Goal: Transaction & Acquisition: Purchase product/service

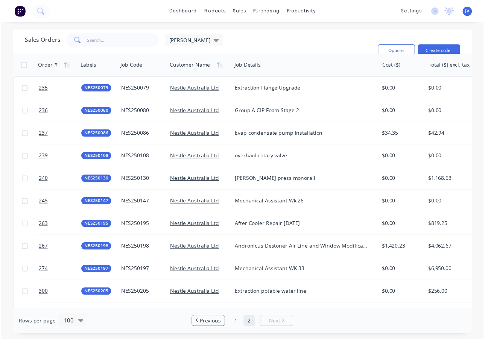
scroll to position [73, 0]
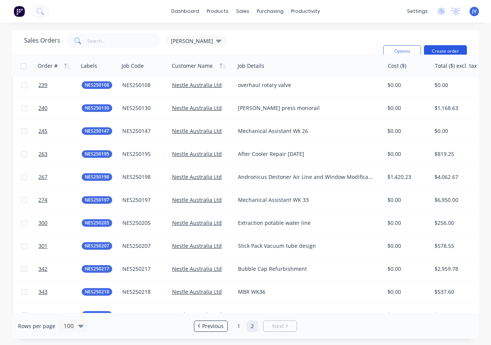
click at [437, 50] on button "Create order" at bounding box center [445, 51] width 43 height 12
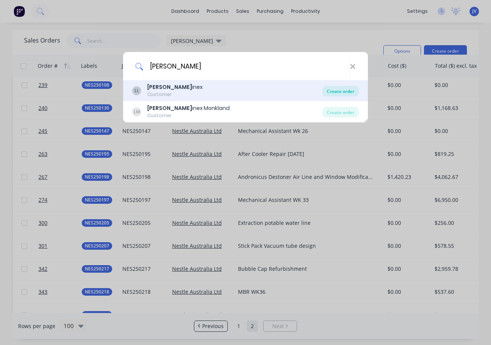
type input "[PERSON_NAME]"
click at [351, 90] on div "Create order" at bounding box center [340, 91] width 36 height 11
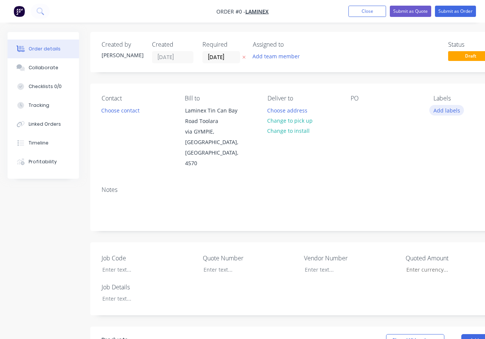
click at [443, 112] on button "Add labels" at bounding box center [446, 110] width 35 height 10
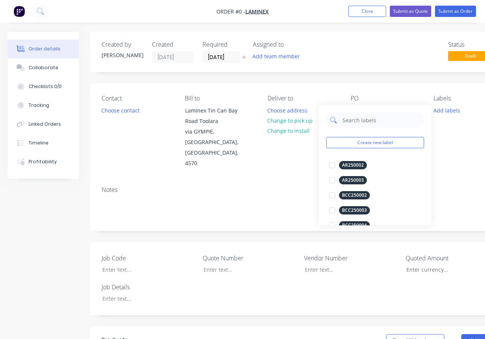
click at [353, 122] on input "text" at bounding box center [381, 119] width 79 height 15
click at [340, 91] on div "Order details Collaborate Checklists 0/0 Tracking Linked Orders Timeline Profit…" at bounding box center [261, 301] width 523 height 539
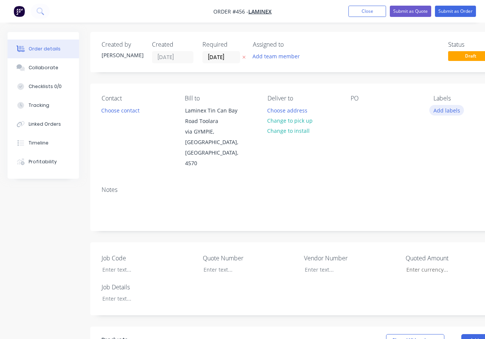
click at [438, 111] on button "Add labels" at bounding box center [446, 110] width 35 height 10
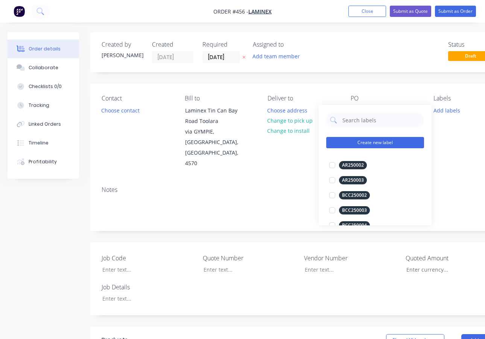
click at [374, 144] on button "Create new label" at bounding box center [375, 142] width 98 height 11
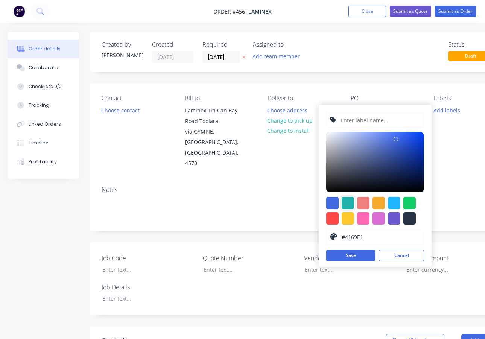
click at [349, 202] on div at bounding box center [348, 203] width 12 height 12
type input "#20B2AA"
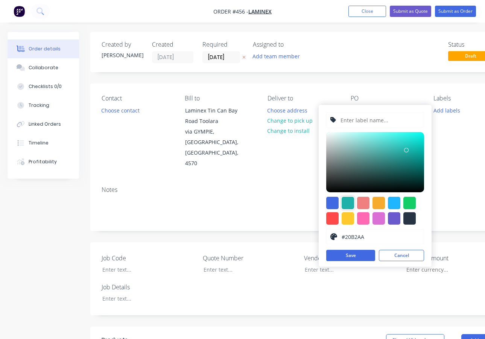
click at [354, 120] on input "text" at bounding box center [380, 120] width 80 height 14
click at [350, 204] on div at bounding box center [348, 203] width 12 height 12
drag, startPoint x: 353, startPoint y: 121, endPoint x: 358, endPoint y: 121, distance: 4.5
click at [353, 121] on input "[PERSON_NAME]" at bounding box center [380, 120] width 80 height 14
type input "LAM250224"
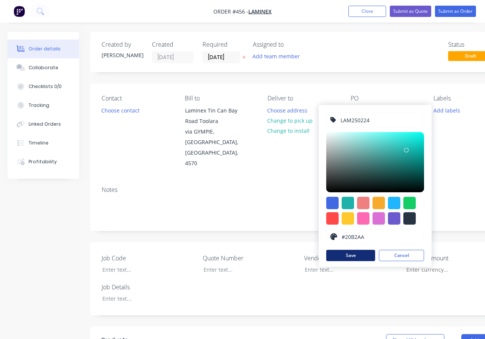
click at [369, 259] on button "Save" at bounding box center [350, 255] width 49 height 11
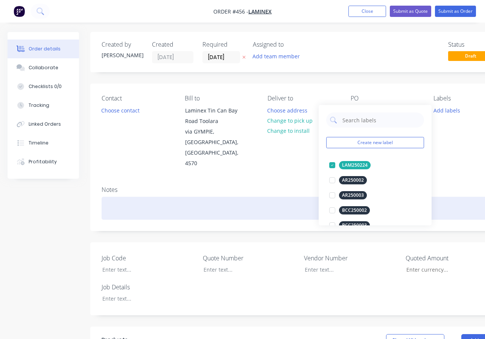
click at [120, 197] on div at bounding box center [303, 208] width 403 height 23
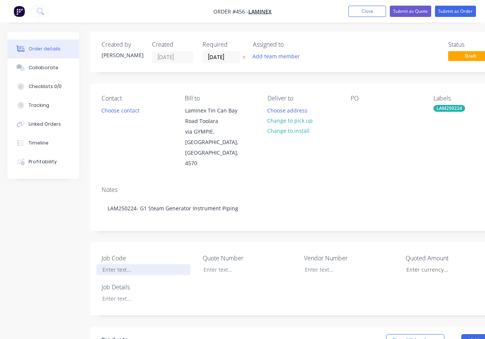
click at [130, 264] on div at bounding box center [143, 269] width 94 height 11
click at [135, 293] on div at bounding box center [143, 298] width 94 height 11
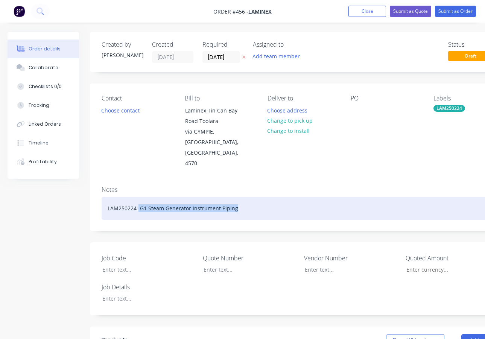
drag, startPoint x: 242, startPoint y: 184, endPoint x: 139, endPoint y: 194, distance: 103.9
click at [139, 197] on div "LAM250224- G1 Steam Generator Instrument Piping" at bounding box center [303, 208] width 403 height 23
copy div "G1 Steam Generator Instrument Piping"
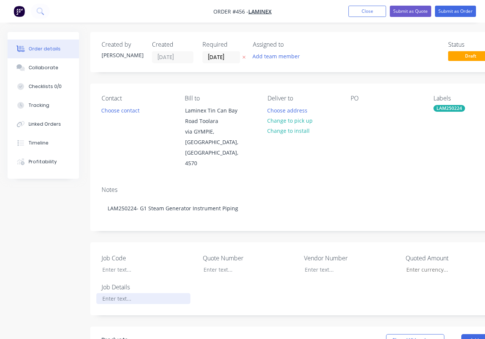
paste div
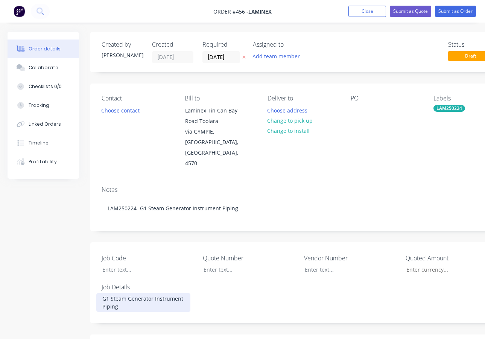
click at [104, 293] on div "G1 Steam Generator Instrument Piping" at bounding box center [143, 302] width 94 height 19
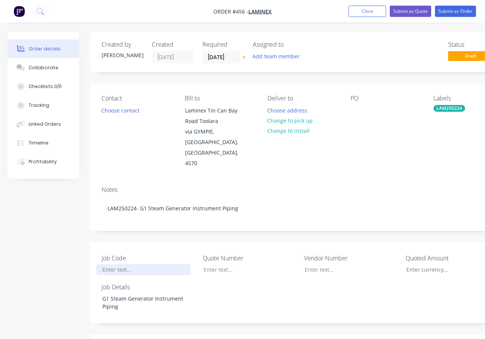
click at [139, 264] on div at bounding box center [143, 269] width 94 height 11
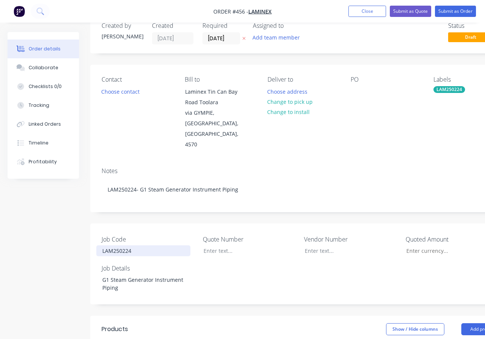
scroll to position [75, 0]
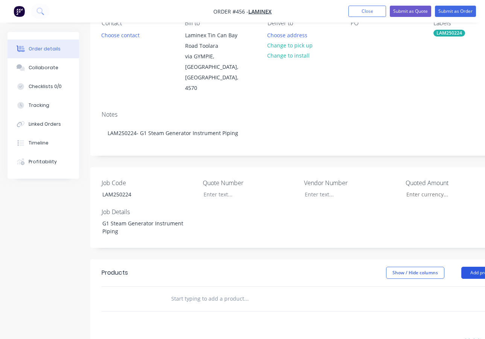
click at [468, 267] on button "Add product" at bounding box center [482, 273] width 43 height 12
click at [451, 286] on div "Product catalogue" at bounding box center [469, 291] width 58 height 11
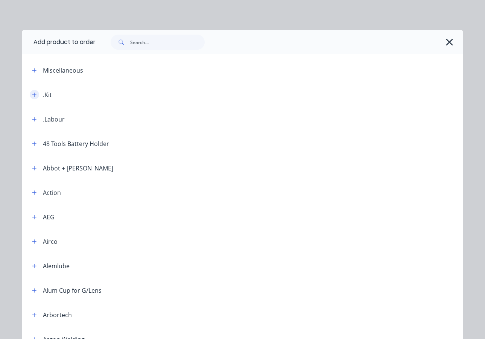
click at [33, 95] on icon "button" at bounding box center [34, 94] width 5 height 5
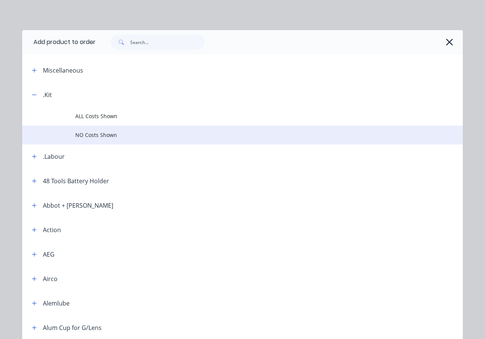
click at [95, 136] on span "NO Costs Shown" at bounding box center [230, 135] width 310 height 8
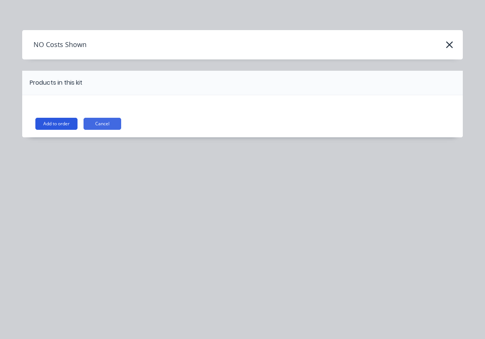
click at [54, 125] on button "Add to order" at bounding box center [56, 124] width 42 height 12
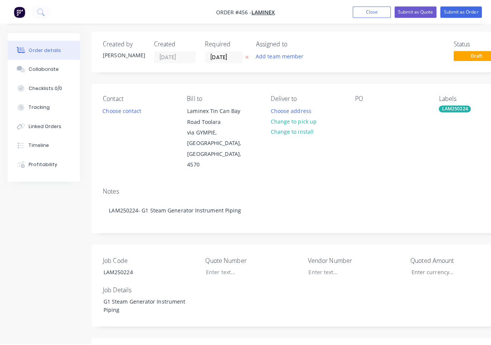
scroll to position [0, 0]
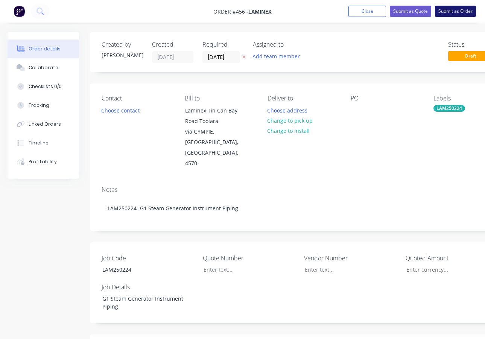
click at [465, 10] on button "Submit as Order" at bounding box center [455, 11] width 41 height 11
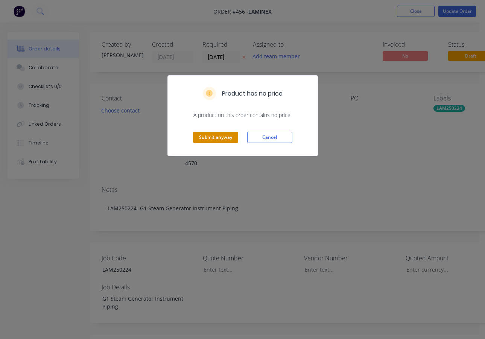
click at [220, 139] on button "Submit anyway" at bounding box center [215, 137] width 45 height 11
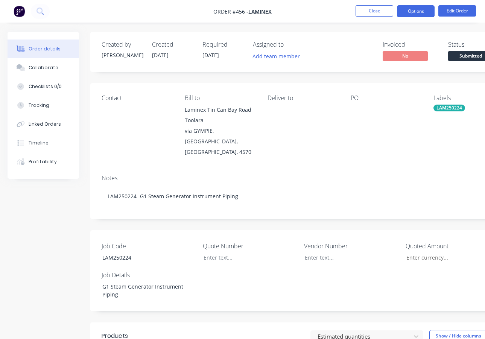
click at [421, 10] on button "Options" at bounding box center [416, 11] width 38 height 12
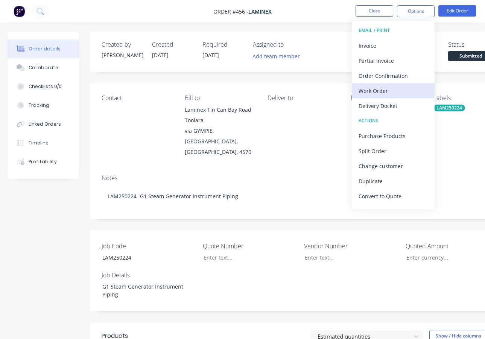
click at [373, 91] on div "Work Order" at bounding box center [393, 90] width 69 height 11
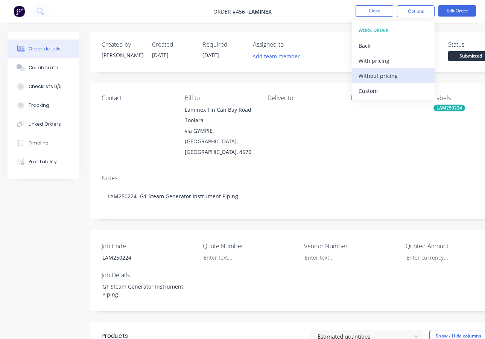
click at [385, 75] on div "Without pricing" at bounding box center [393, 75] width 69 height 11
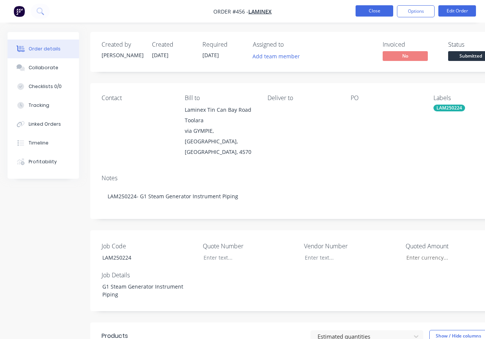
click at [378, 13] on button "Close" at bounding box center [374, 10] width 38 height 11
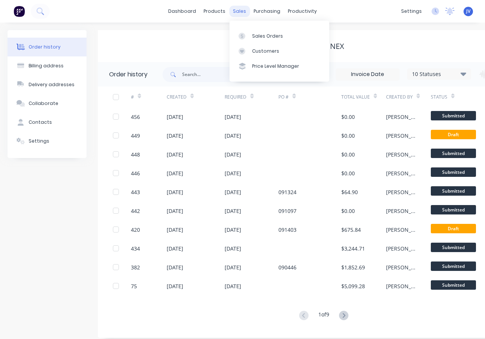
click at [242, 11] on div "sales" at bounding box center [239, 11] width 21 height 11
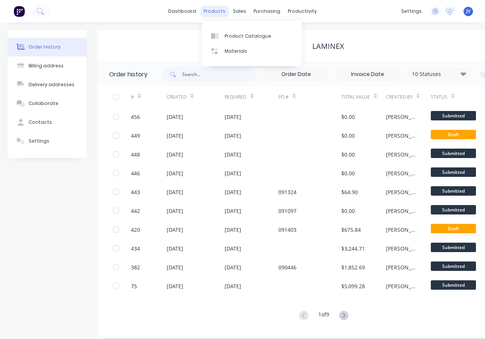
click at [215, 11] on div "products" at bounding box center [214, 11] width 29 height 11
click at [252, 35] on div "Product Catalogue" at bounding box center [248, 36] width 47 height 7
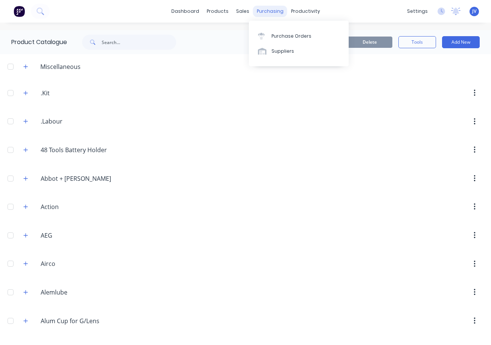
click at [268, 12] on div "purchasing" at bounding box center [270, 11] width 34 height 11
click at [282, 33] on div "Purchase Orders" at bounding box center [291, 36] width 40 height 7
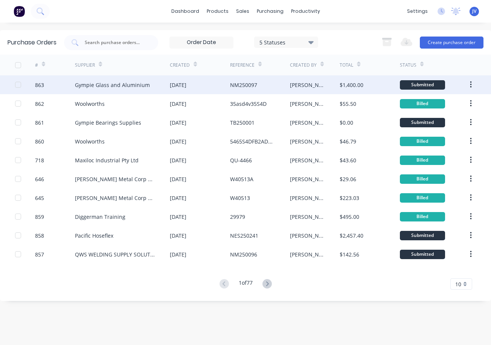
click at [39, 85] on div "863" at bounding box center [39, 85] width 9 height 8
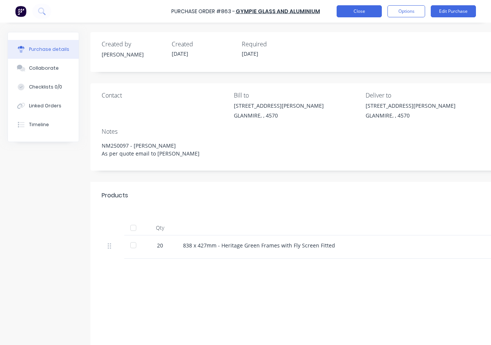
click at [360, 12] on button "Close" at bounding box center [358, 11] width 45 height 12
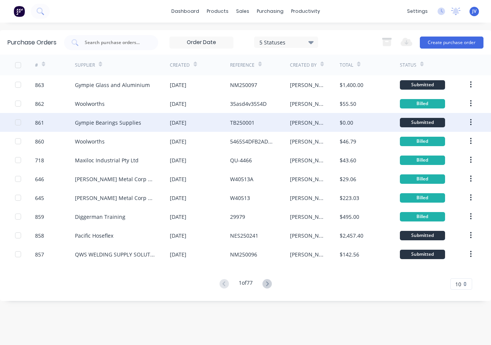
click at [38, 124] on div "861" at bounding box center [39, 122] width 9 height 8
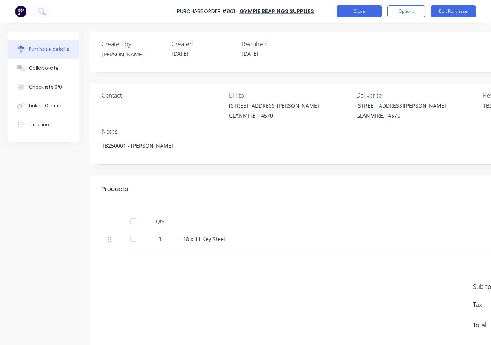
click at [353, 11] on button "Close" at bounding box center [358, 11] width 45 height 12
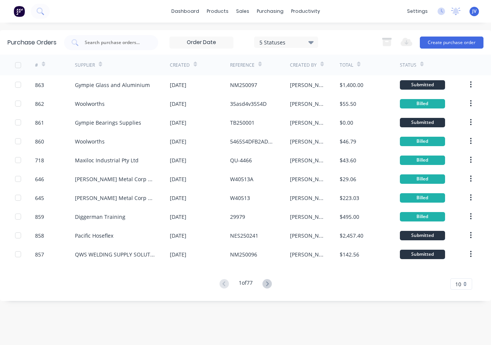
click at [43, 64] on icon at bounding box center [43, 64] width 3 height 6
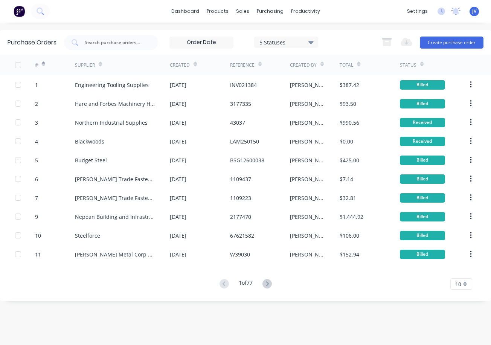
click at [44, 61] on icon at bounding box center [43, 64] width 3 height 6
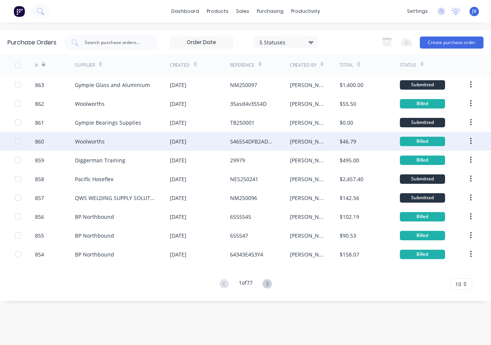
click at [43, 142] on div "860" at bounding box center [39, 141] width 9 height 8
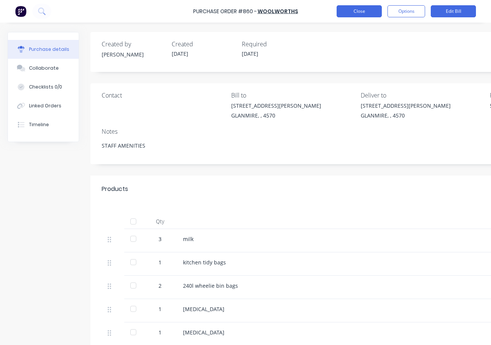
click at [351, 12] on button "Close" at bounding box center [358, 11] width 45 height 12
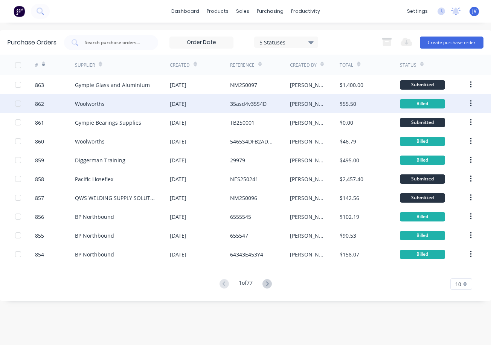
click at [38, 102] on div "862" at bounding box center [39, 104] width 9 height 8
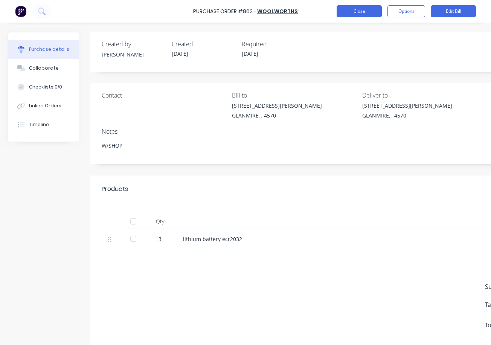
click at [359, 10] on button "Close" at bounding box center [358, 11] width 45 height 12
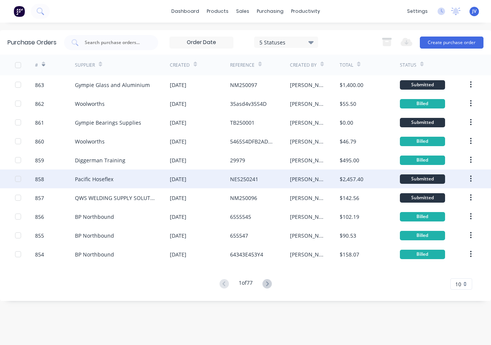
click at [39, 181] on div "858" at bounding box center [39, 179] width 9 height 8
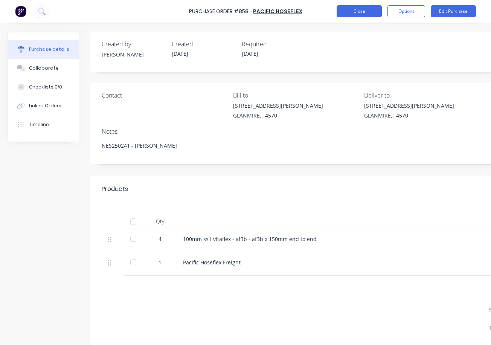
click at [354, 9] on button "Close" at bounding box center [358, 11] width 45 height 12
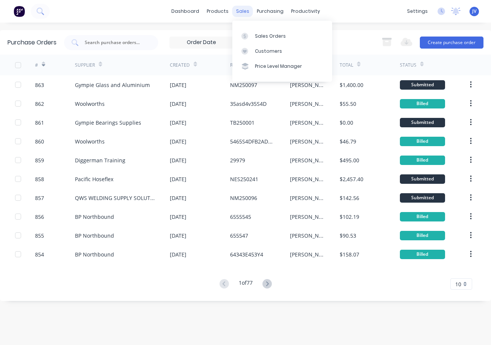
click at [242, 11] on div "sales" at bounding box center [242, 11] width 21 height 11
click at [275, 37] on div "Sales Orders" at bounding box center [270, 36] width 31 height 7
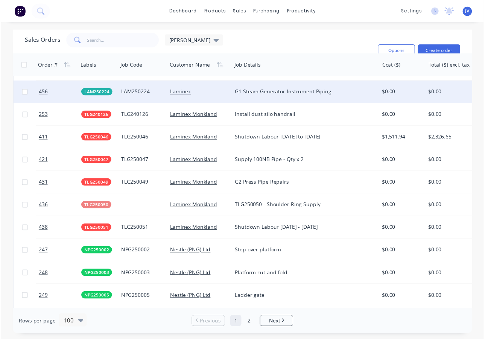
scroll to position [1542, 0]
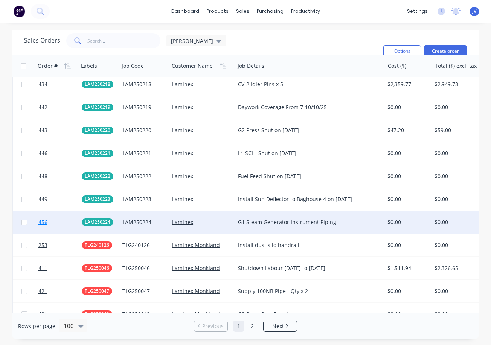
click at [45, 224] on span "456" at bounding box center [42, 222] width 9 height 8
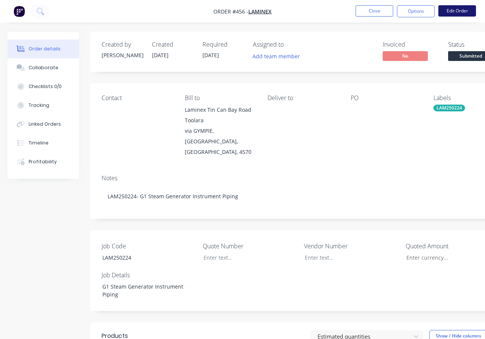
click at [458, 12] on button "Edit Order" at bounding box center [457, 10] width 38 height 11
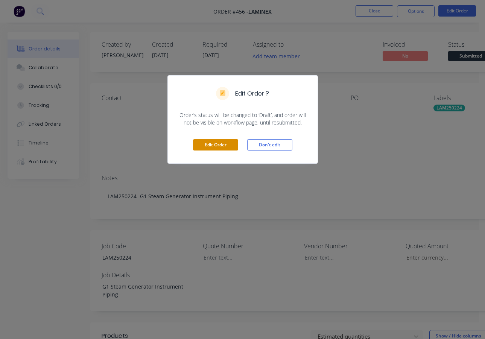
click at [225, 146] on button "Edit Order" at bounding box center [215, 144] width 45 height 11
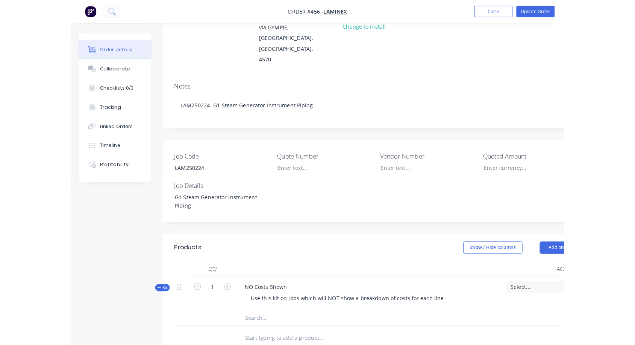
scroll to position [150, 0]
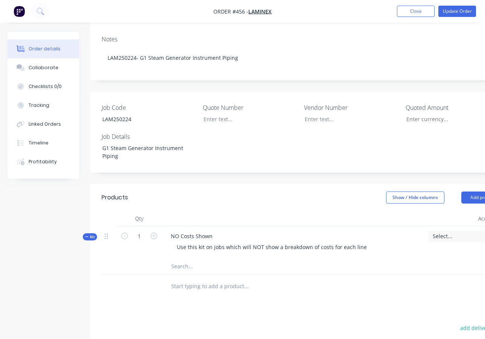
click at [182, 259] on input "text" at bounding box center [246, 266] width 150 height 15
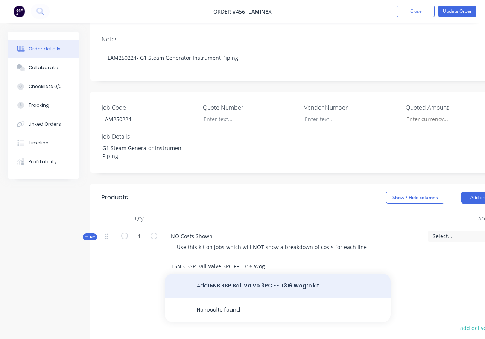
type input "15NB BSP Ball Valve 3PC FF T316 Wog"
click at [267, 274] on button "Add 15NB BSP Ball Valve 3PC FF T316 Wog to kit" at bounding box center [278, 286] width 226 height 24
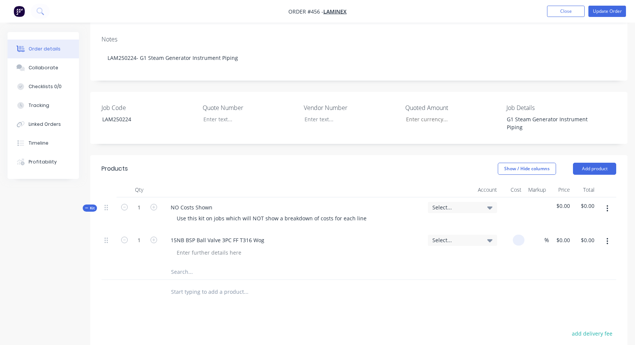
drag, startPoint x: 523, startPoint y: 219, endPoint x: 517, endPoint y: 219, distance: 5.6
click at [490, 234] on input at bounding box center [520, 239] width 9 height 11
type input "$33.00"
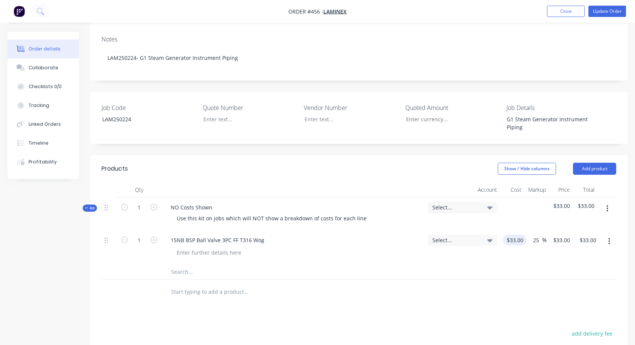
type input "25"
type input "41.25"
type input "$41.25"
click at [181, 264] on input "text" at bounding box center [246, 271] width 150 height 15
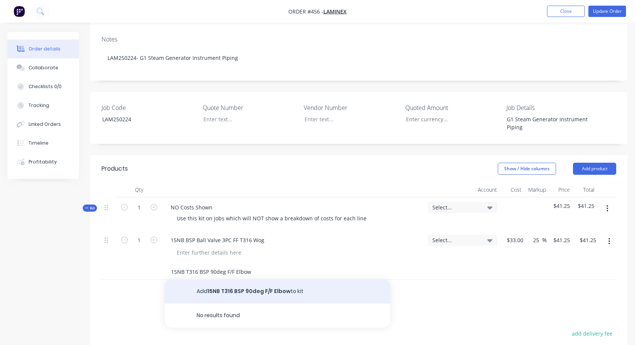
type input "15NB T316 BSP 90deg F/F Elbow"
click at [240, 279] on button "Add 15NB T316 BSP 90deg F/F Elbow to kit" at bounding box center [278, 291] width 226 height 24
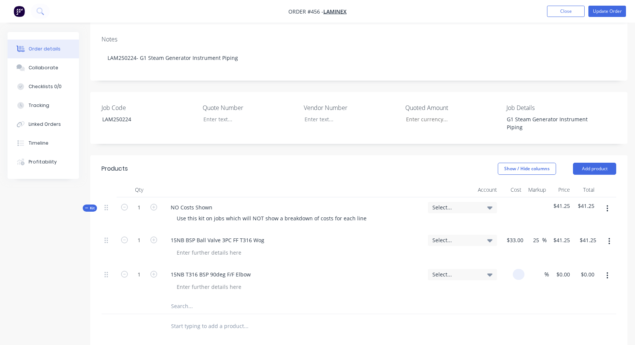
click at [490, 269] on input at bounding box center [520, 274] width 9 height 11
type input "$7.00"
type input "25"
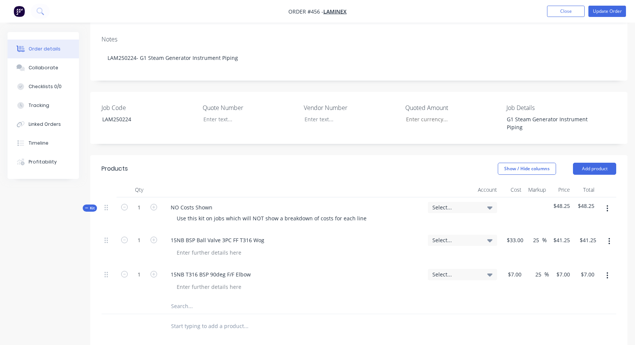
type input "8.75"
type input "$8.75"
click at [187, 298] on input "text" at bounding box center [246, 305] width 150 height 15
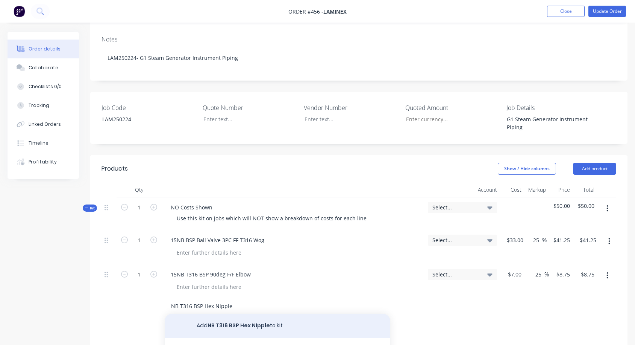
type input "NB T316 BSP Hex Nipple"
click at [230, 313] on button "Add NB T316 BSP Hex Nipple to kit" at bounding box center [278, 325] width 226 height 24
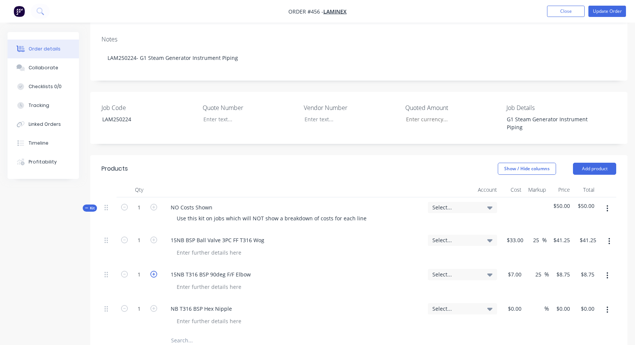
click at [152, 270] on icon "button" at bounding box center [153, 273] width 7 height 7
type input "2"
type input "$17.50"
click at [155, 305] on icon "button" at bounding box center [153, 308] width 7 height 7
type input "2"
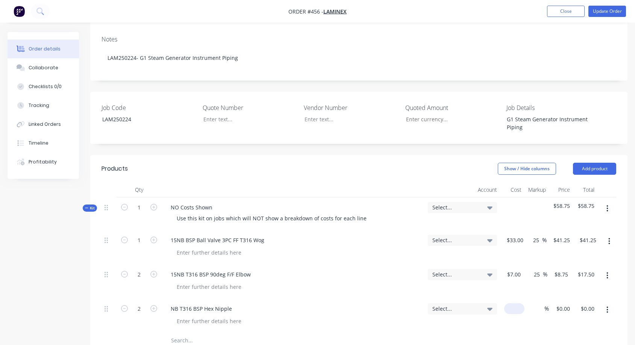
click at [490, 303] on input at bounding box center [515, 308] width 17 height 11
type input "40"
type input "7"
type input "$40.00"
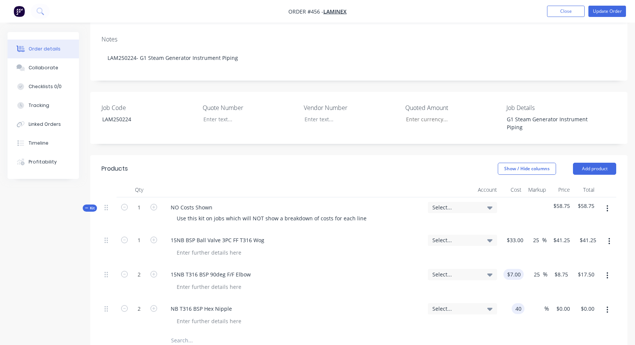
type input "$80.00"
click at [490, 269] on input "7" at bounding box center [515, 274] width 17 height 11
type input "$3.50"
type input "$4.375"
type input "$8.75"
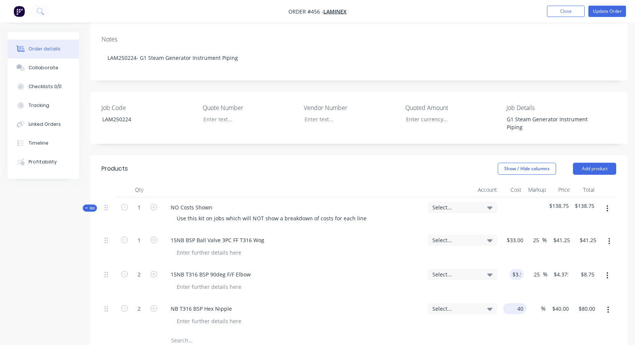
click at [490, 303] on input "40" at bounding box center [516, 308] width 20 height 11
type input "4"
type input "3.5"
type input "$4.00"
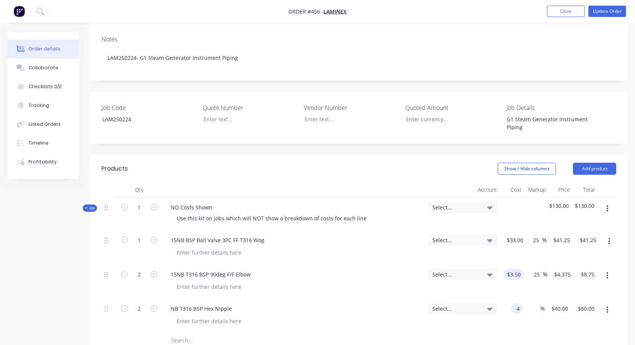
type input "$8.00"
click at [490, 269] on input "3.5" at bounding box center [515, 274] width 17 height 11
type input "$3.50"
click at [490, 303] on input at bounding box center [540, 308] width 9 height 11
type input "25"
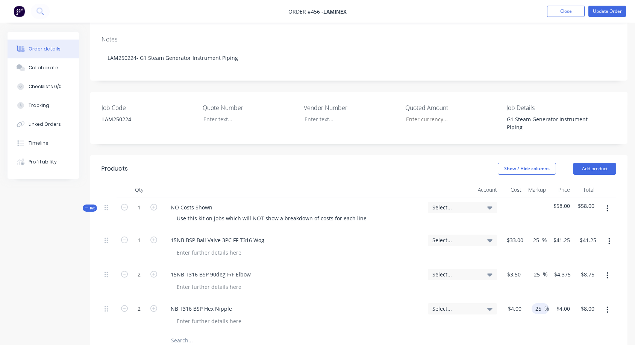
type input "5"
type input "$10.00"
type input "$5.00"
click at [182, 333] on input "text" at bounding box center [246, 340] width 150 height 15
type input "15NB T316 BSP Hex Head Plug"
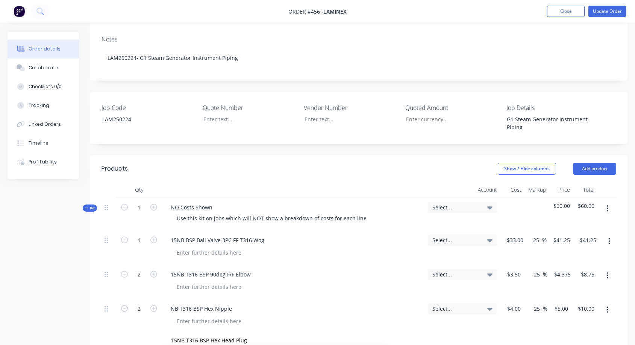
click at [490, 337] on input at bounding box center [515, 342] width 17 height 11
type input "$2.50"
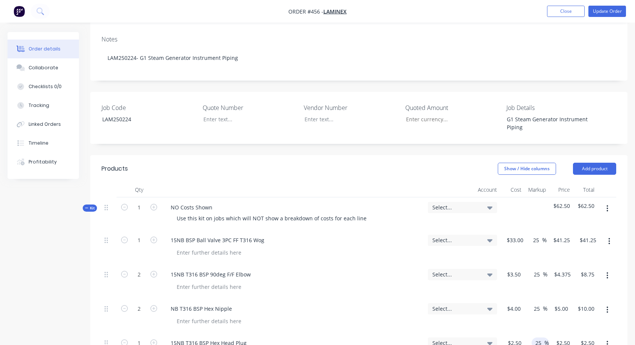
type input "25"
type input "3.125"
type input "$3.13"
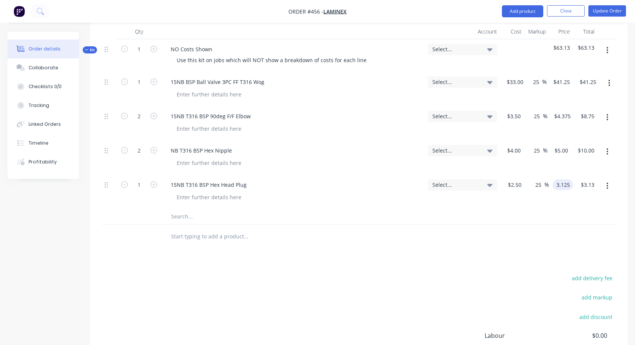
scroll to position [339, 0]
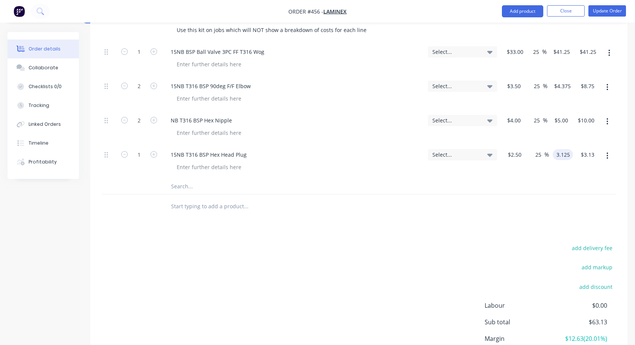
type input "$3.125"
click at [185, 179] on input "text" at bounding box center [246, 186] width 150 height 15
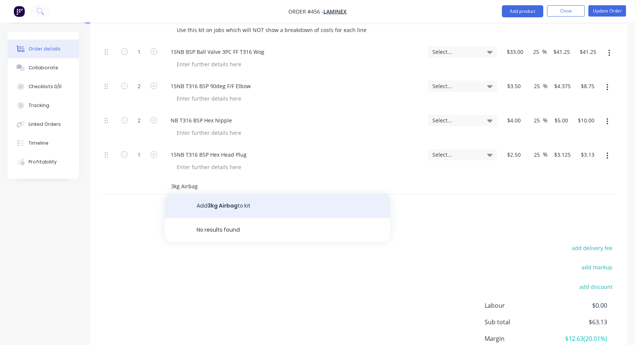
type input "3kg Airbag"
click at [225, 194] on button "Add 3kg Airbag to kit" at bounding box center [278, 206] width 226 height 24
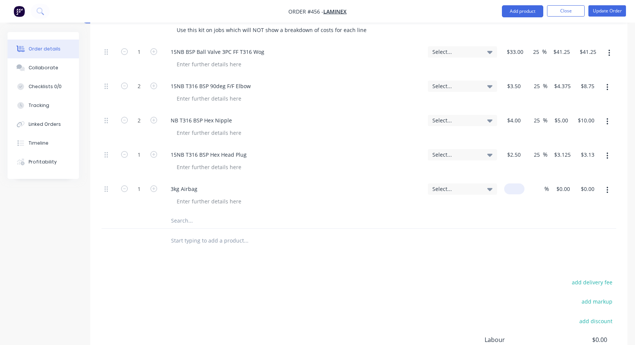
click at [490, 183] on input at bounding box center [515, 188] width 17 height 11
type input "$25.00"
type input "25"
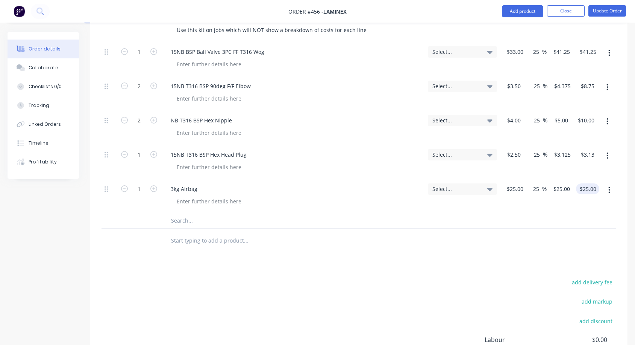
type input "31.25"
type input "$31.25"
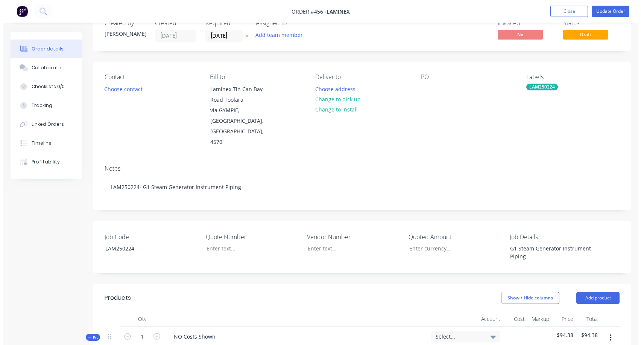
scroll to position [0, 0]
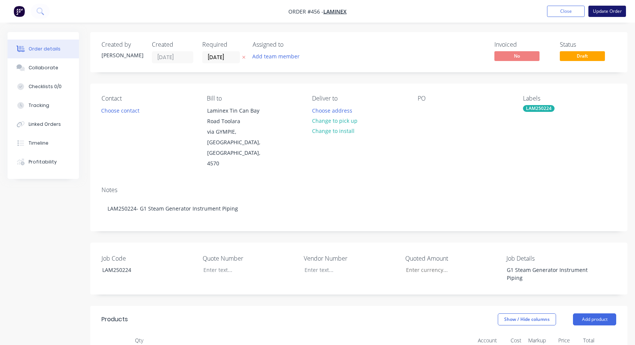
type input "$31.25"
click at [490, 12] on button "Update Order" at bounding box center [608, 11] width 38 height 11
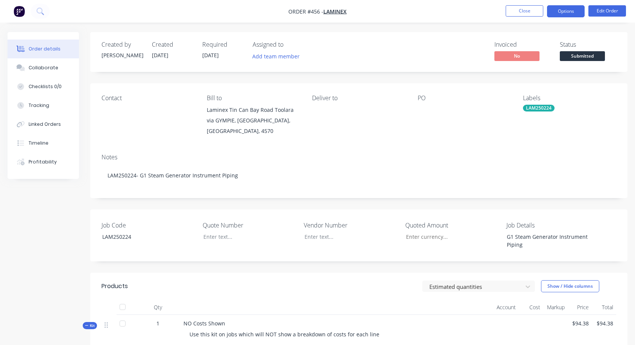
click at [490, 12] on button "Options" at bounding box center [566, 11] width 38 height 12
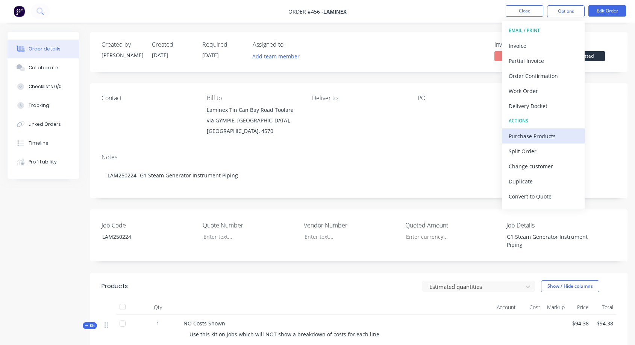
click at [490, 136] on div "Purchase Products" at bounding box center [543, 136] width 69 height 11
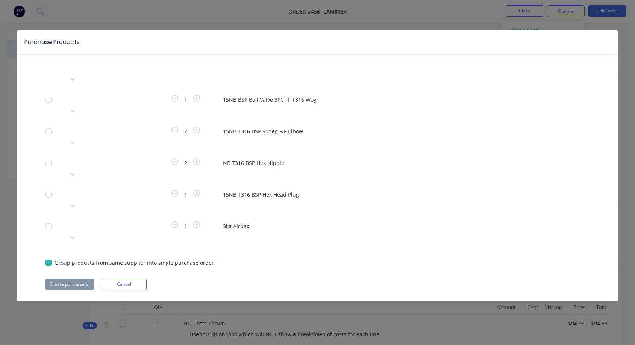
click at [121, 66] on div at bounding box center [122, 66] width 108 height 9
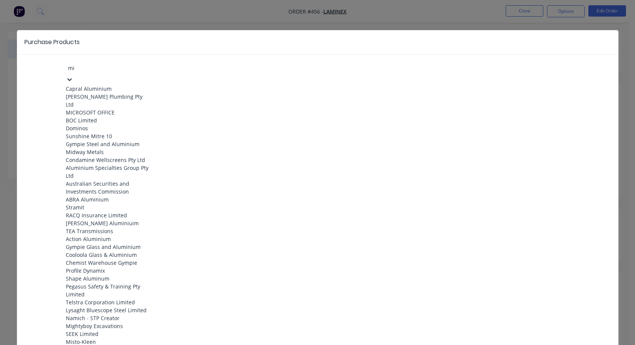
type input "mid"
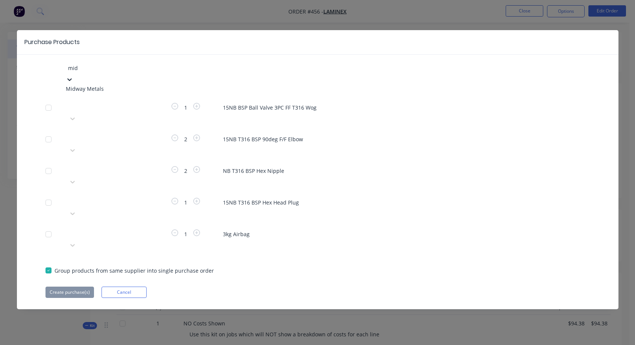
click at [108, 85] on div "Midway Metals" at bounding box center [107, 89] width 83 height 8
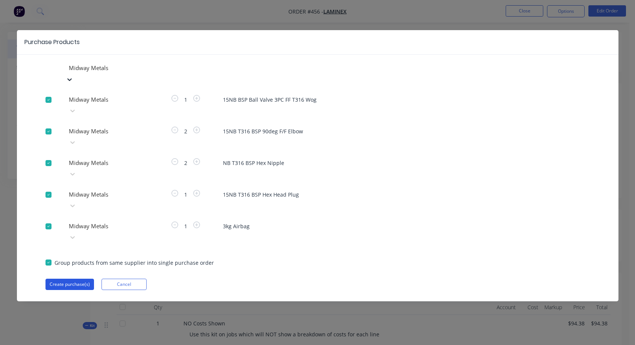
click at [74, 278] on button "Create purchase(s)" at bounding box center [70, 283] width 49 height 11
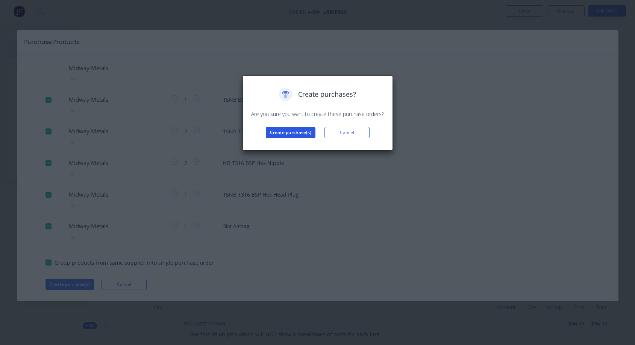
click at [297, 131] on button "Create purchase(s)" at bounding box center [291, 132] width 50 height 11
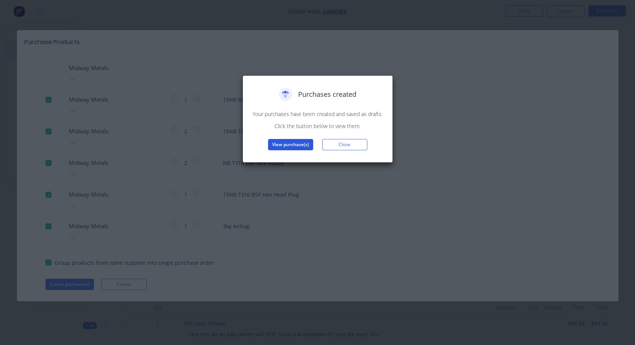
click at [302, 146] on button "View purchase(s)" at bounding box center [290, 144] width 45 height 11
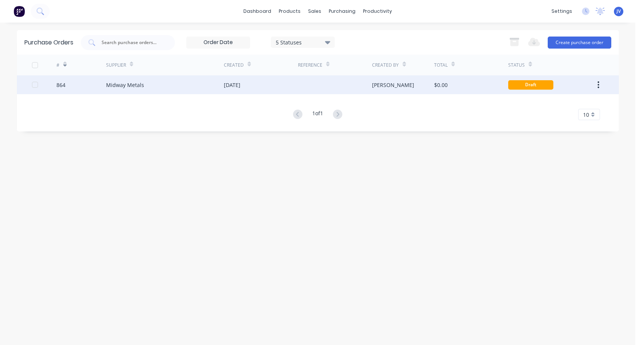
click at [64, 86] on div "864" at bounding box center [60, 85] width 9 height 8
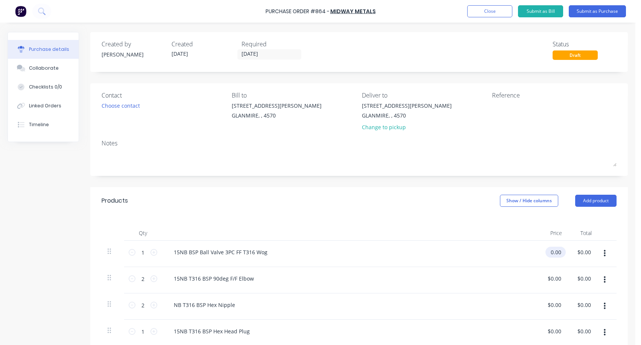
click at [490, 255] on input "0.00" at bounding box center [553, 251] width 17 height 11
type input "0"
type input "$33.00"
click at [490, 278] on input "0.00" at bounding box center [557, 278] width 14 height 11
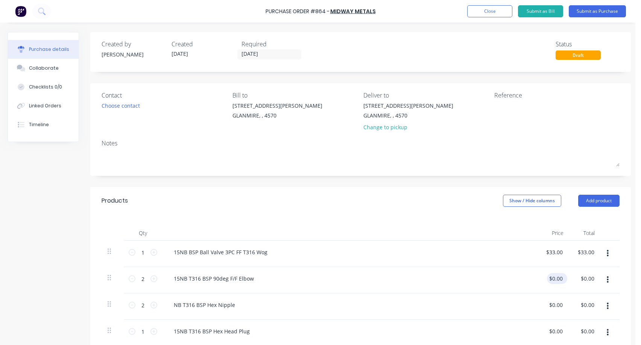
click at [490, 276] on div "$0.00 $0.00" at bounding box center [557, 278] width 20 height 11
drag, startPoint x: 565, startPoint y: 278, endPoint x: 555, endPoint y: 279, distance: 10.2
click at [490, 279] on div "$0.00 $0.00" at bounding box center [557, 278] width 20 height 11
click at [490, 278] on input "0.00" at bounding box center [555, 278] width 17 height 11
type input "0"
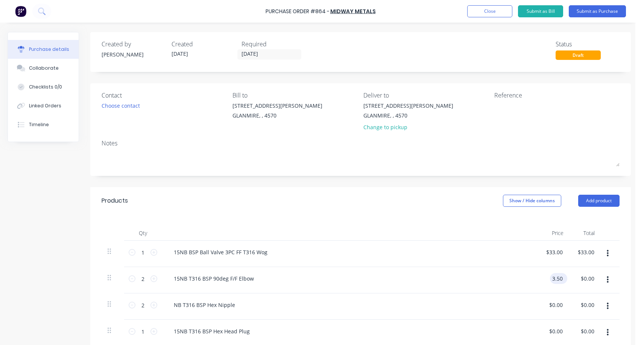
type input "$3.50"
type input "$7.00"
click at [490, 305] on div "$0.00 $0.00" at bounding box center [557, 304] width 20 height 11
click at [490, 305] on input "0.00" at bounding box center [557, 304] width 14 height 11
type input "0"
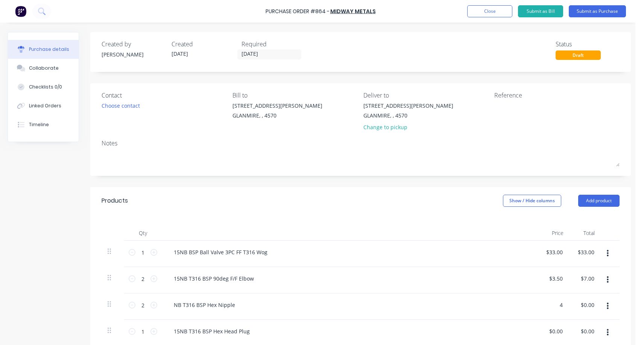
type input "$4.00"
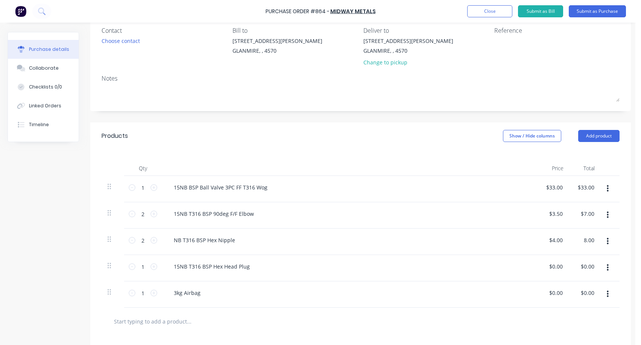
scroll to position [75, 0]
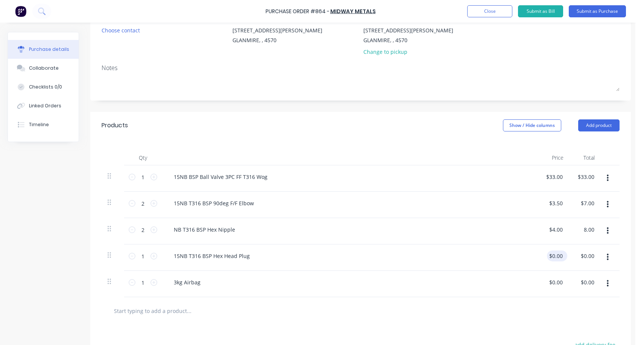
type input "$8.00"
click at [490, 257] on input "0.00" at bounding box center [555, 255] width 17 height 11
type input "0"
type input "$2.50"
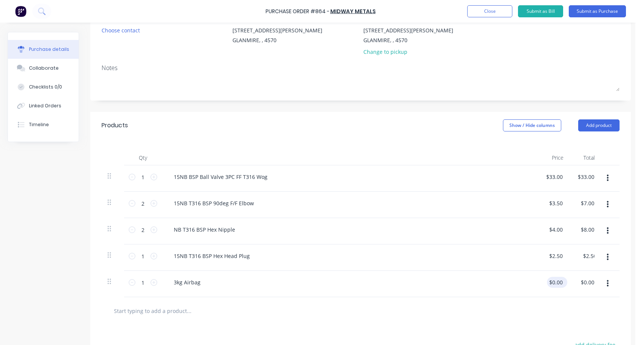
click at [490, 280] on div "$0.00 $0.00" at bounding box center [555, 281] width 17 height 11
click at [490, 283] on input "0.00" at bounding box center [555, 281] width 17 height 11
type input "0"
type input "$25.00"
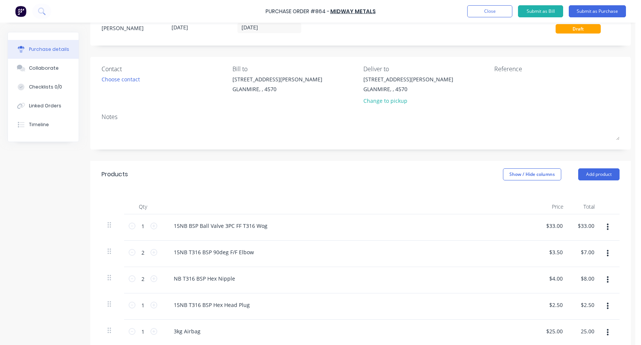
scroll to position [0, 0]
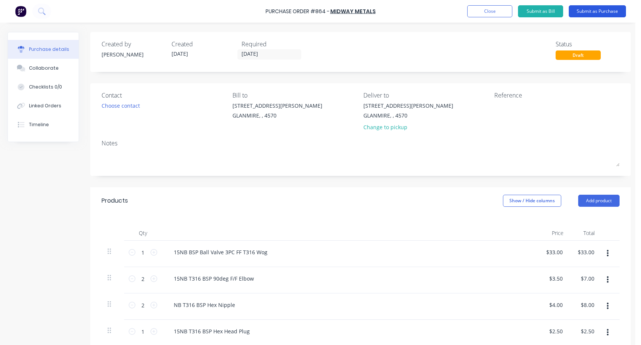
type input "$25.00"
click at [490, 10] on button "Submit as Purchase" at bounding box center [597, 11] width 57 height 12
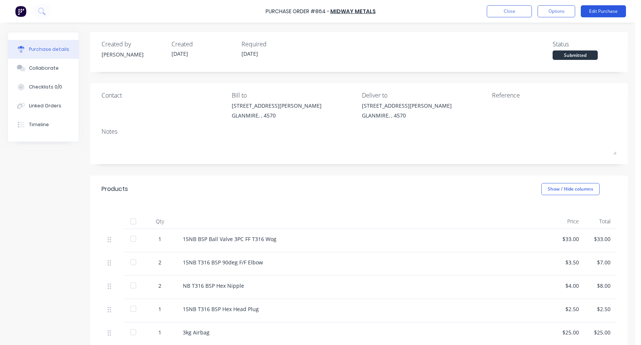
click at [490, 12] on button "Edit Purchase" at bounding box center [603, 11] width 45 height 12
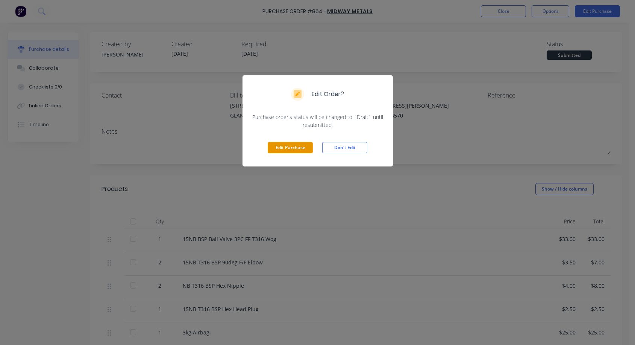
click at [284, 144] on button "Edit Purchase" at bounding box center [290, 147] width 45 height 11
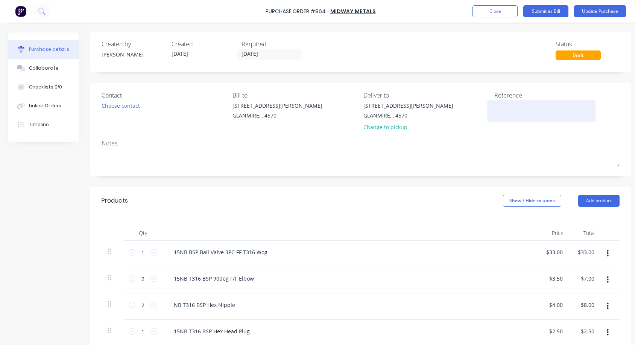
click at [490, 107] on textarea at bounding box center [541, 110] width 94 height 17
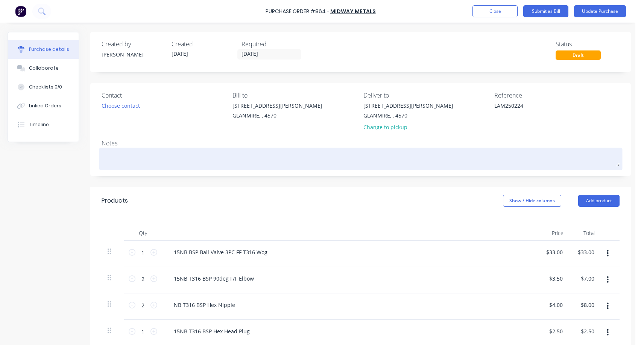
type textarea "LAM250224"
click at [115, 156] on textarea at bounding box center [361, 157] width 518 height 17
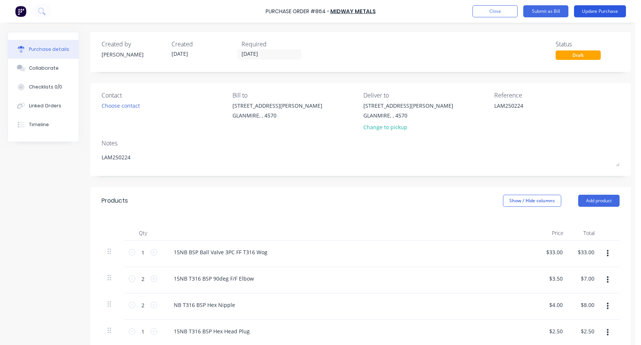
type textarea "LAM250224"
click at [490, 12] on button "Update Purchase" at bounding box center [600, 11] width 52 height 12
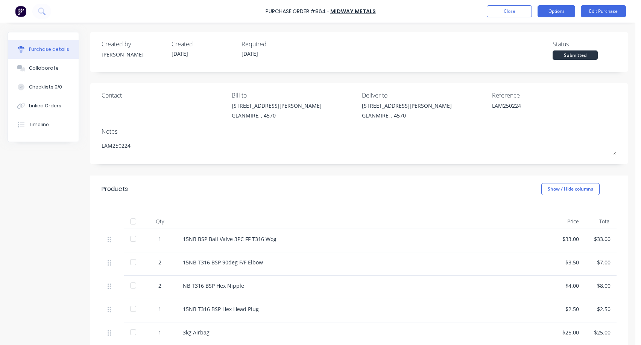
click at [490, 9] on button "Options" at bounding box center [557, 11] width 38 height 12
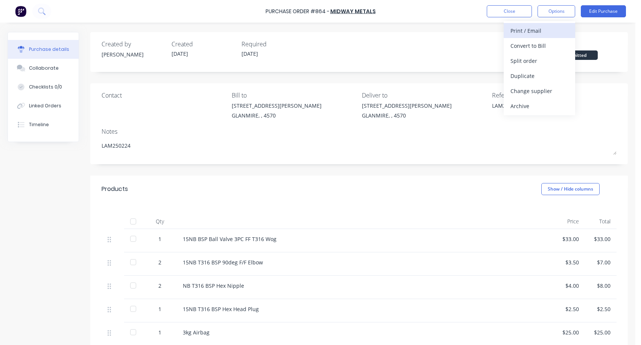
click at [490, 27] on div "Print / Email" at bounding box center [539, 30] width 58 height 11
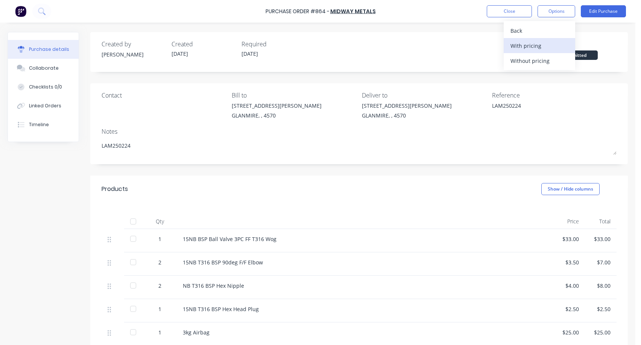
click at [490, 47] on div "With pricing" at bounding box center [539, 45] width 58 height 11
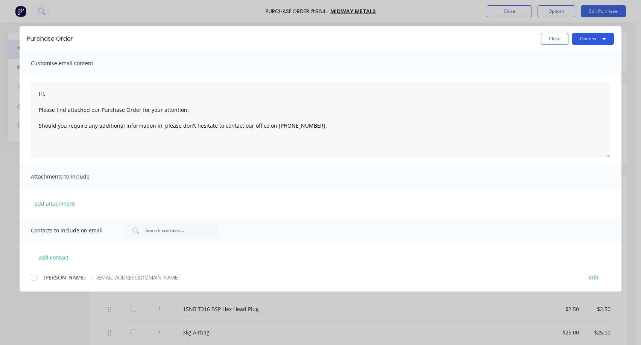
click at [490, 39] on button "Options" at bounding box center [593, 39] width 42 height 12
click at [490, 71] on div "Print" at bounding box center [578, 72] width 58 height 11
click at [490, 39] on button "Close" at bounding box center [554, 39] width 27 height 12
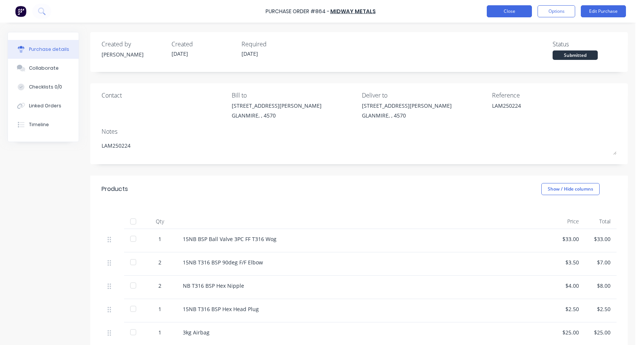
click at [490, 11] on button "Close" at bounding box center [509, 11] width 45 height 12
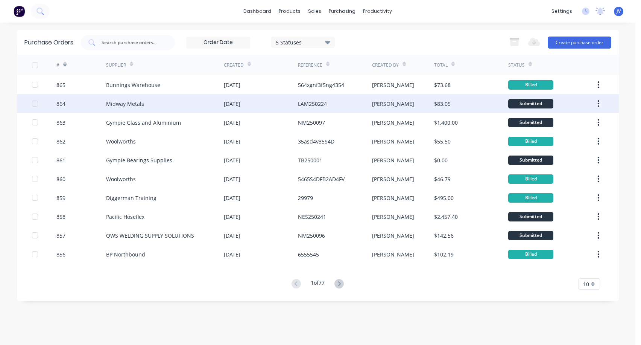
click at [60, 104] on div "864" at bounding box center [60, 104] width 9 height 8
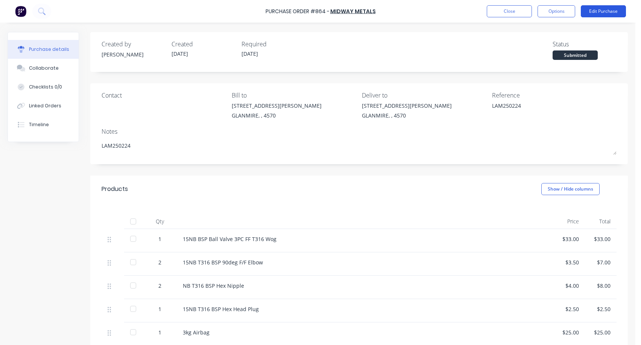
click at [490, 12] on button "Edit Purchase" at bounding box center [603, 11] width 45 height 12
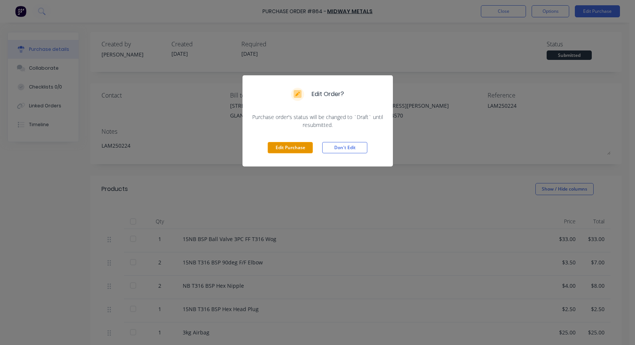
click at [290, 148] on button "Edit Purchase" at bounding box center [290, 147] width 45 height 11
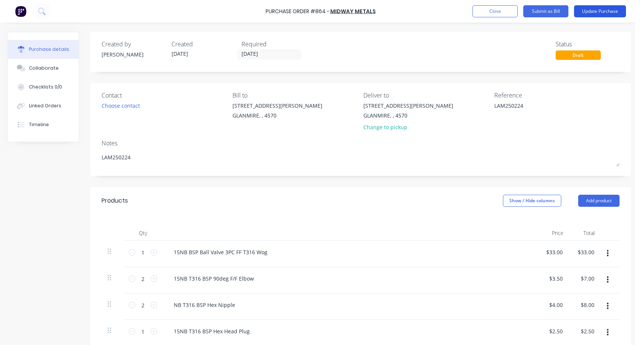
click at [490, 11] on button "Update Purchase" at bounding box center [600, 11] width 52 height 12
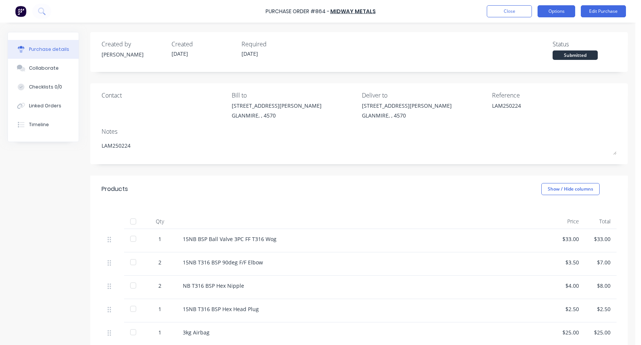
click at [490, 13] on button "Options" at bounding box center [557, 11] width 38 height 12
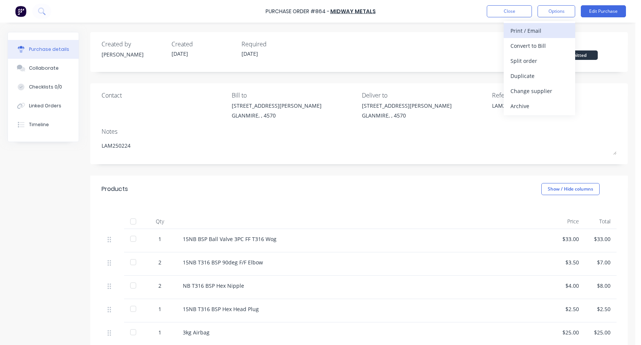
click at [490, 28] on div "Print / Email" at bounding box center [539, 30] width 58 height 11
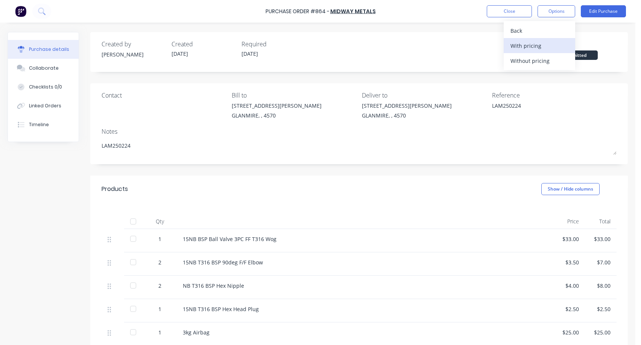
click at [490, 47] on div "With pricing" at bounding box center [539, 45] width 58 height 11
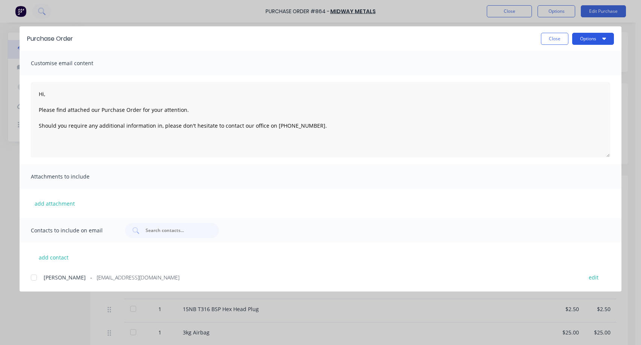
click at [490, 36] on button "Options" at bounding box center [593, 39] width 42 height 12
click at [490, 59] on div "Preview" at bounding box center [578, 57] width 58 height 11
click at [490, 36] on button "Close" at bounding box center [554, 39] width 27 height 12
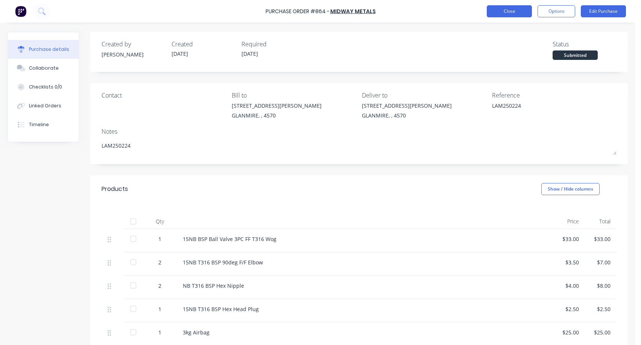
click at [490, 11] on button "Close" at bounding box center [509, 11] width 45 height 12
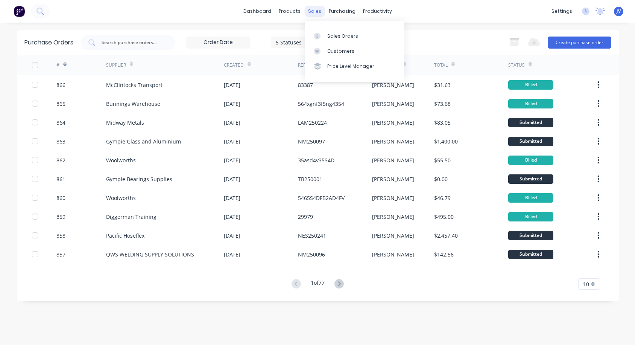
click at [316, 10] on div "sales" at bounding box center [314, 11] width 21 height 11
click at [339, 32] on link "Sales Orders" at bounding box center [355, 35] width 100 height 15
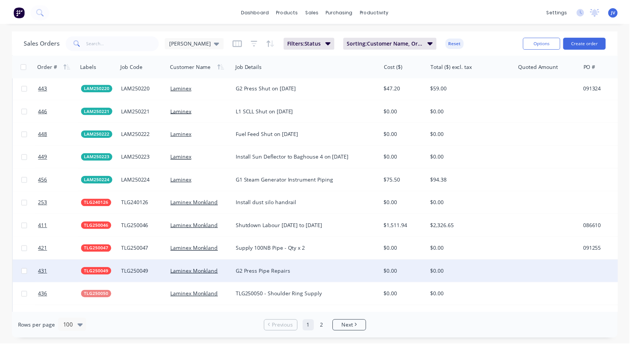
scroll to position [1602, 0]
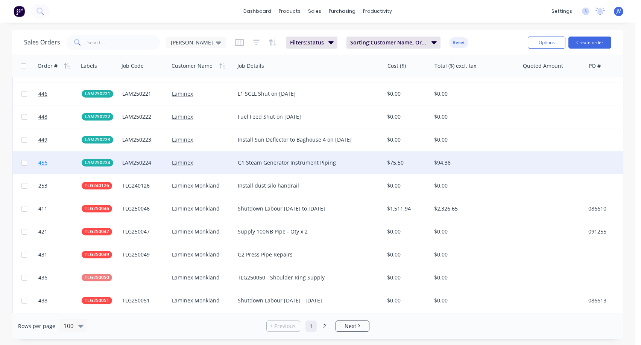
click at [42, 164] on span "456" at bounding box center [42, 163] width 9 height 8
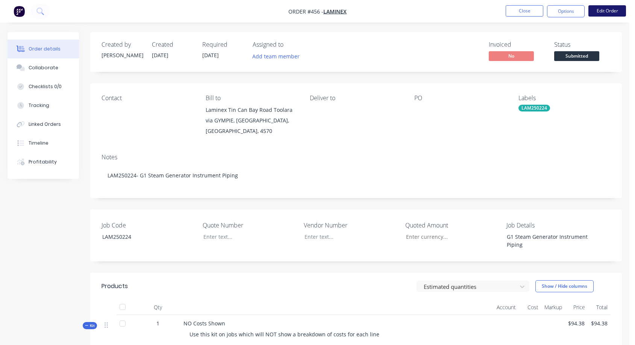
click at [490, 11] on button "Edit Order" at bounding box center [608, 10] width 38 height 11
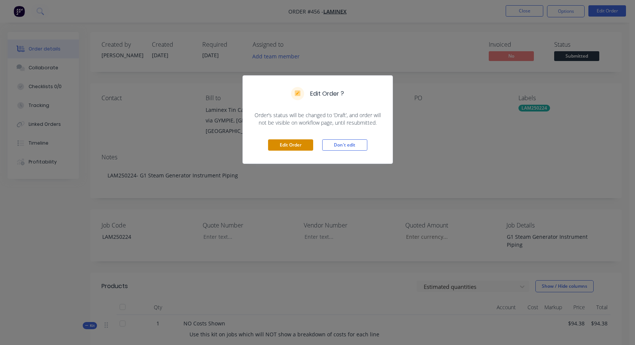
click at [287, 147] on button "Edit Order" at bounding box center [290, 144] width 45 height 11
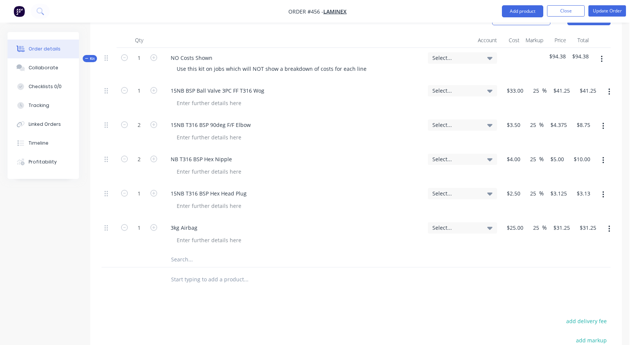
scroll to position [301, 0]
click at [180, 251] on input "text" at bounding box center [246, 258] width 150 height 15
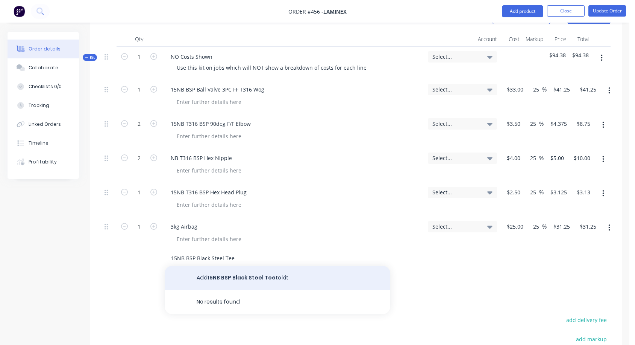
type input "15NB BSP Black Steel Tee"
click at [237, 266] on button "Add 15NB BSP Black Steel Tee to kit" at bounding box center [278, 278] width 226 height 24
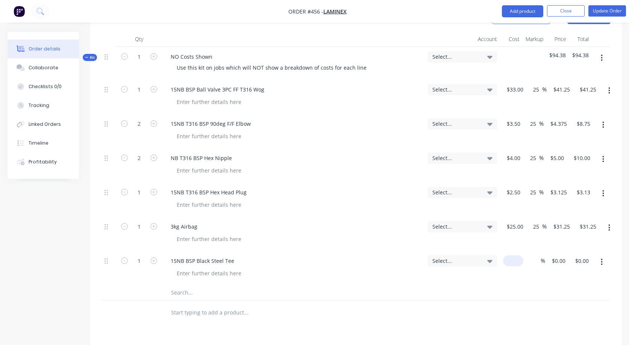
click at [490, 255] on div "$0.00" at bounding box center [513, 260] width 20 height 11
type input "$7.20"
type input "25"
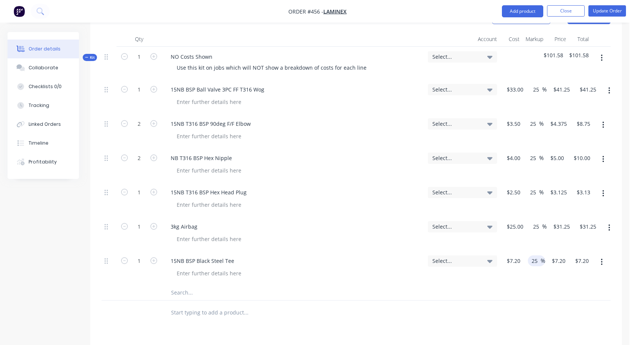
type input "9"
type input "$9.00"
click at [180, 285] on input "text" at bounding box center [246, 292] width 150 height 15
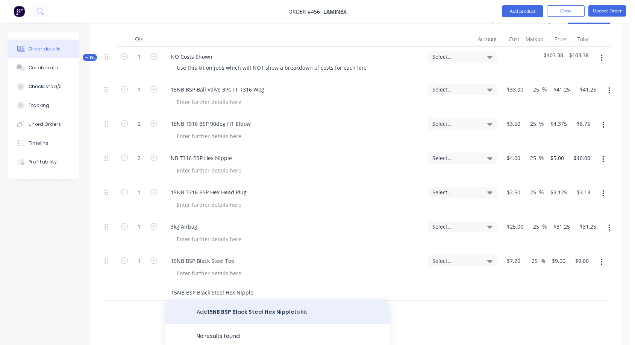
type input "15NB BSP Black Steel Hex Nipple"
click at [232, 300] on button "Add 15NB BSP Black Steel Hex Nipple to kit" at bounding box center [278, 312] width 226 height 24
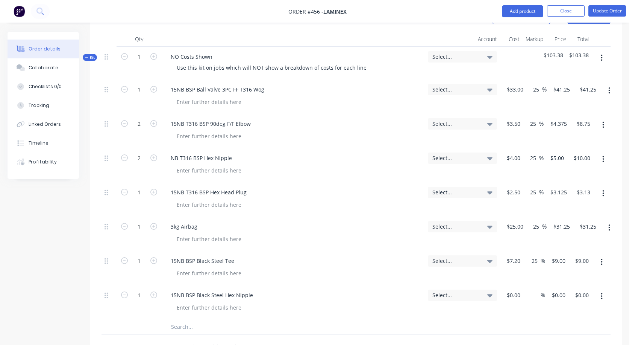
click at [490, 285] on div "%" at bounding box center [535, 302] width 22 height 34
click at [490, 285] on div "1 15NB BSP Black Steel Hex Nipple Select... % $0.00 $0.00 $0.00 $0.00" at bounding box center [356, 302] width 509 height 34
type input "$1.90"
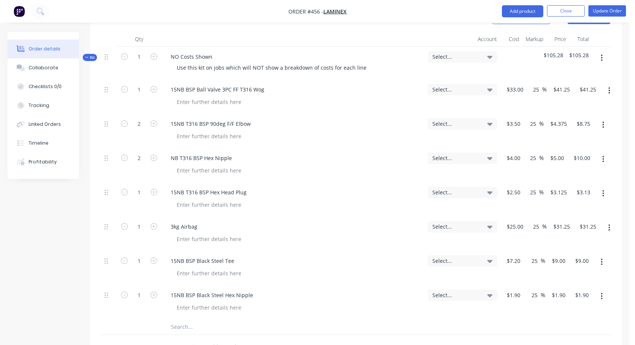
type input "25"
type input "2.375"
type input "$2.38"
type input "$2.375"
click at [183, 319] on input "text" at bounding box center [246, 326] width 150 height 15
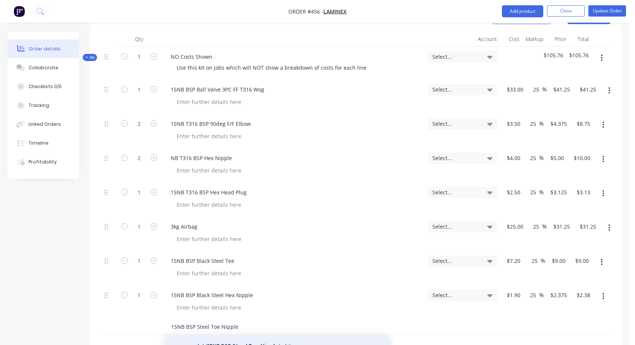
type input "15NB BSP Steel Toe Nipple"
click at [240, 334] on button "Add 15NB BSP Steel Toe Nipple to kit" at bounding box center [278, 346] width 226 height 24
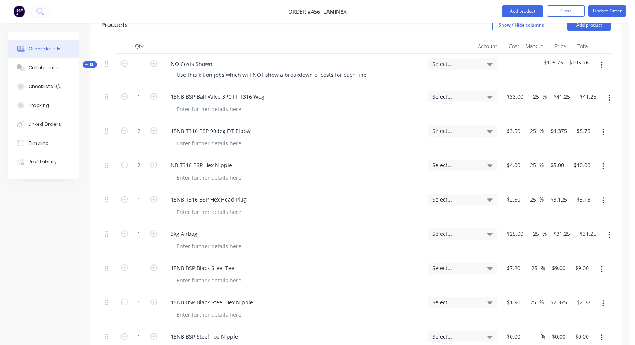
scroll to position [263, 0]
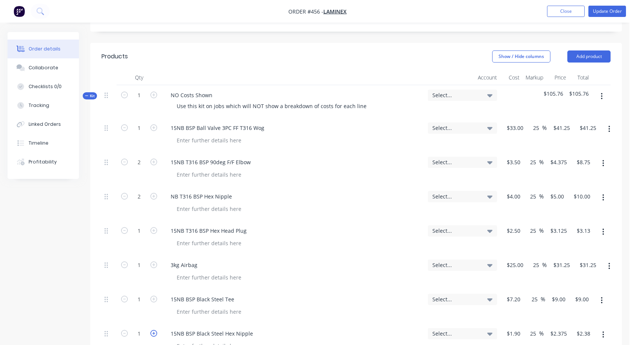
click at [154, 330] on icon "button" at bounding box center [153, 333] width 7 height 7
type input "2"
type input "$4.75"
click at [154, 330] on icon "button" at bounding box center [153, 333] width 7 height 7
type input "3"
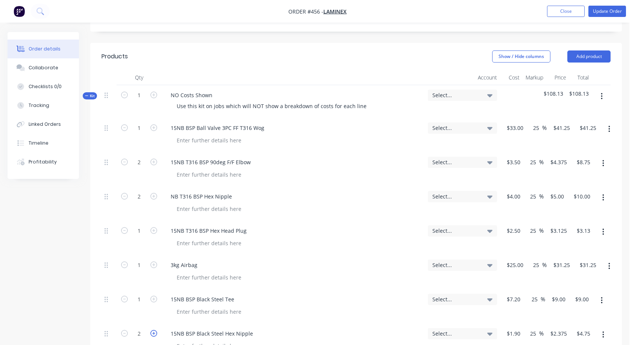
type input "$7.13"
click at [490, 323] on div "3 15NB BSP Black Steel Hex Nipple Select... 1.9 $1.90 25 25 % $2.375 $2.375 $7.…" at bounding box center [356, 340] width 509 height 34
type input "$5.60"
type input "$7.00"
type input "$21.00"
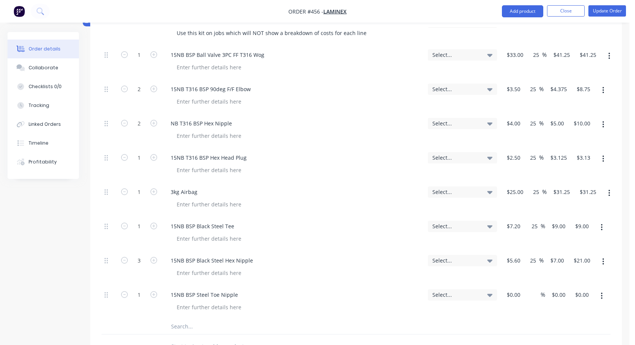
scroll to position [375, 0]
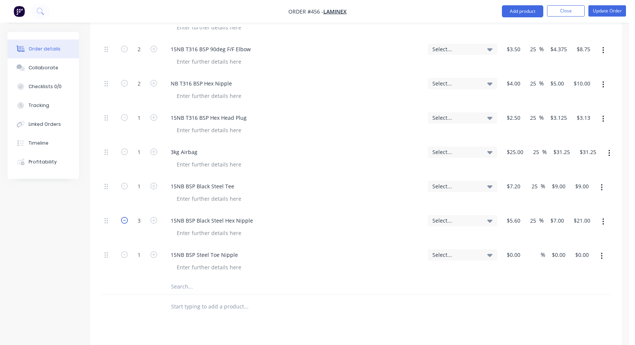
click at [123, 217] on icon "button" at bounding box center [124, 220] width 7 height 7
type input "2"
type input "$14.00"
click at [123, 217] on icon "button" at bounding box center [124, 220] width 7 height 7
type input "1"
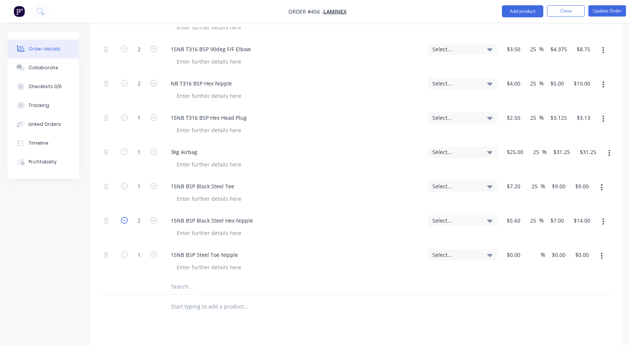
type input "$7.00"
click at [490, 210] on div "1 15NB BSP Black Steel Hex Nipple Select... 5.6 5.6 25 25 % $7.00 $7.00 $7.00 $…" at bounding box center [356, 227] width 509 height 34
type input "$1.90"
type input "$2.375"
type input "$2.38"
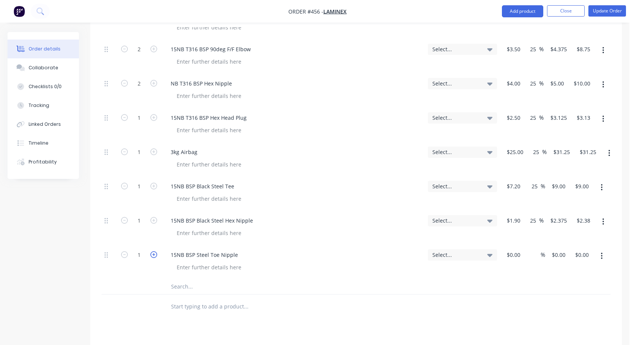
click at [154, 251] on icon "button" at bounding box center [153, 254] width 7 height 7
type input "3"
click at [490, 249] on input at bounding box center [514, 254] width 17 height 11
type input "$5.60"
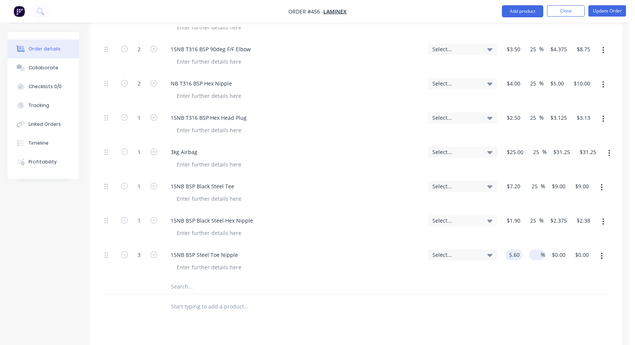
type input "$5.60"
type input "$16.80"
type input "25"
type input "7"
type input "$21.00"
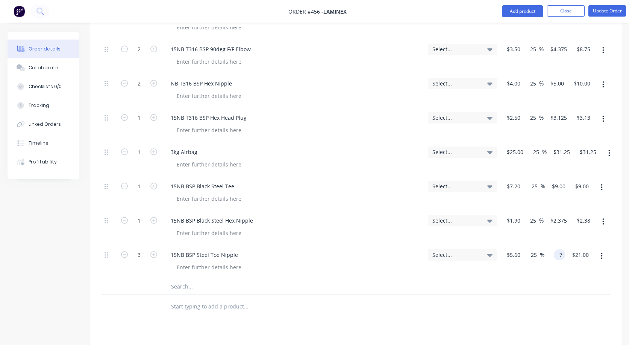
type input "$7.00"
click at [179, 279] on input "text" at bounding box center [246, 286] width 150 height 15
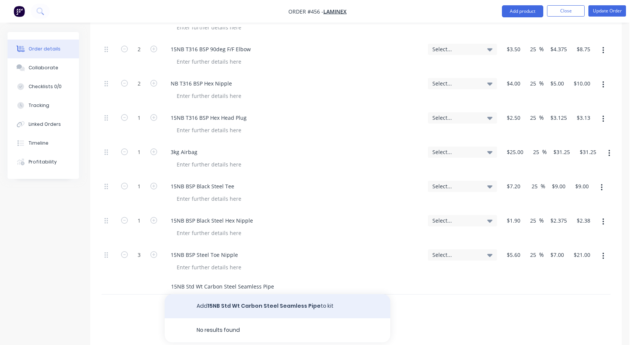
type input "15NB Std Wt Carbon Steel Seamless Pipe"
click at [263, 294] on button "Add 15NB Std Wt Carbon Steel Seamless Pipe to kit" at bounding box center [278, 306] width 226 height 24
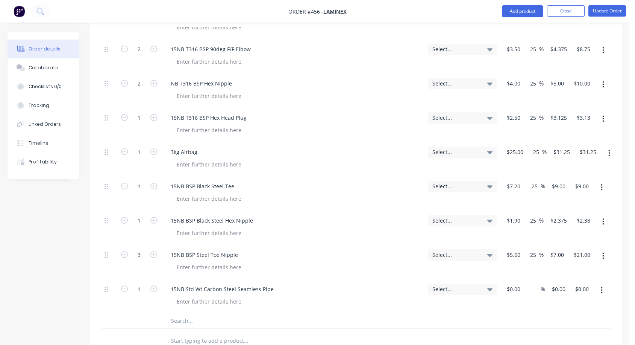
click at [289, 283] on div "15NB Std Wt Carbon Steel Seamless Pipe" at bounding box center [293, 288] width 257 height 11
click at [273, 283] on div "15NB Std Wt Carbon Steel Seamless Pipe" at bounding box center [222, 288] width 115 height 11
click at [490, 283] on input at bounding box center [518, 288] width 9 height 11
type input "$26.70"
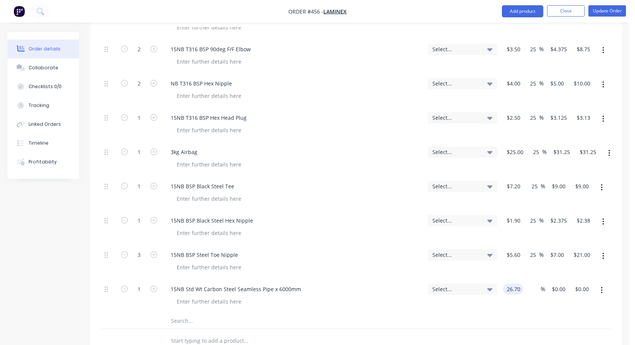
type input "$26.70"
type input "25"
type input "33.375"
type input "$33.38"
type input "$33.375"
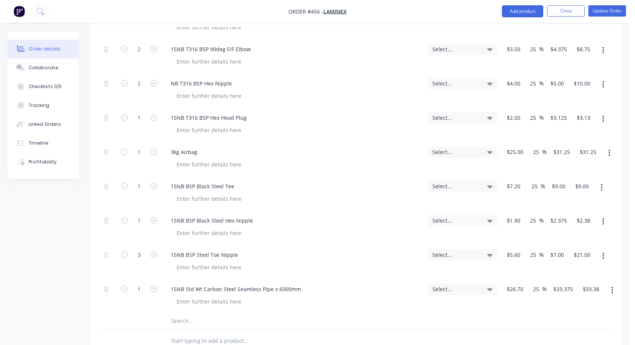
click at [176, 313] on input "text" at bounding box center [246, 320] width 150 height 15
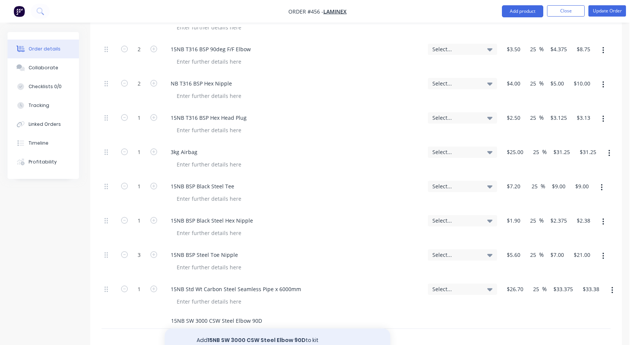
type input "15NB SW 3000 CSW Steel Elbow 90D"
click at [251, 328] on button "Add 15NB SW 3000 CSW Steel Elbow 90D to kit" at bounding box center [278, 340] width 226 height 24
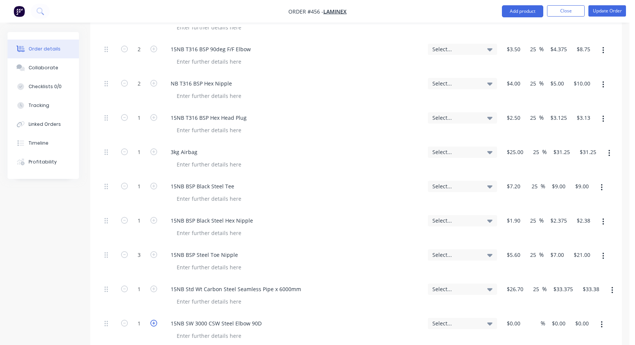
click at [154, 319] on icon "button" at bounding box center [153, 322] width 7 height 7
type input "2"
click at [490, 313] on div "2 15NB SW 3000 CSW Steel Elbow 90D Select... $0.00 % $0.00 $0.00 $0.00 $0.00" at bounding box center [356, 330] width 509 height 34
type input "$8.15"
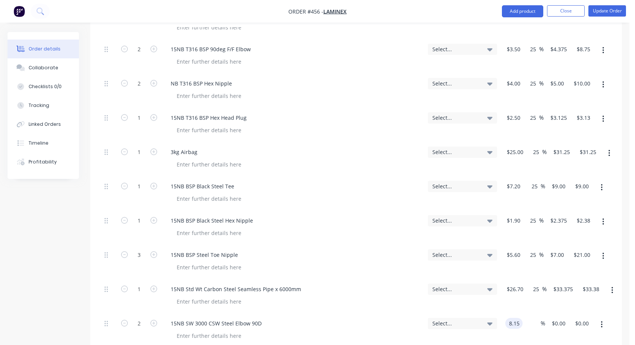
type input "$16.30"
type input "25"
type input "10.1875"
type input "$20.38"
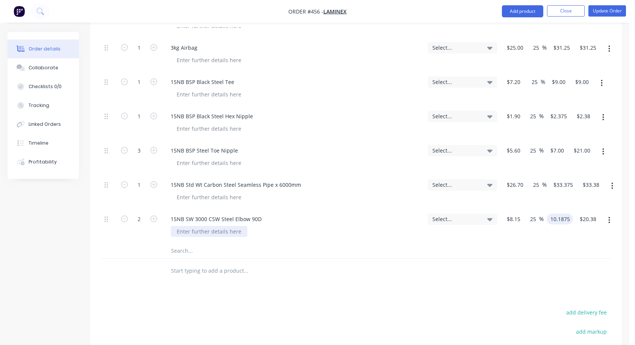
scroll to position [488, 0]
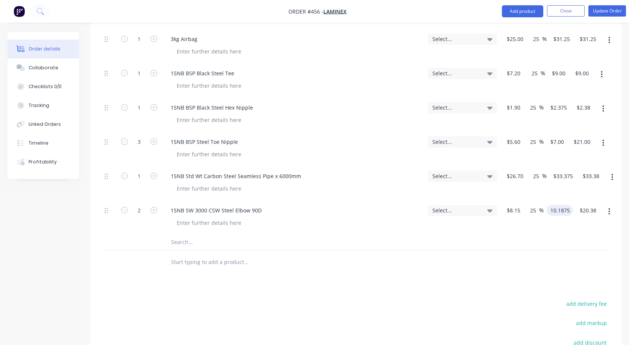
type input "$10.1875"
click at [183, 234] on input "text" at bounding box center [246, 241] width 150 height 15
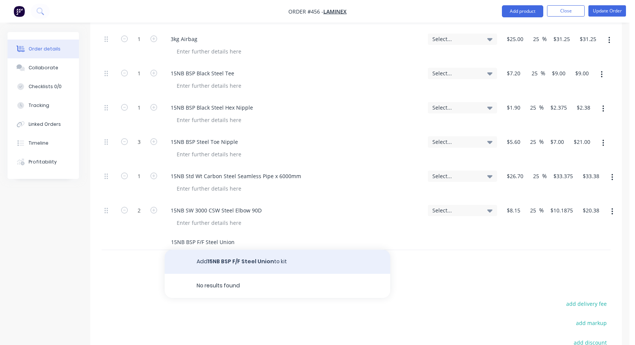
type input "15NB BSP F/F Steel Union"
click at [245, 249] on button "Add 15NB BSP F/F Steel Union to kit" at bounding box center [278, 261] width 226 height 24
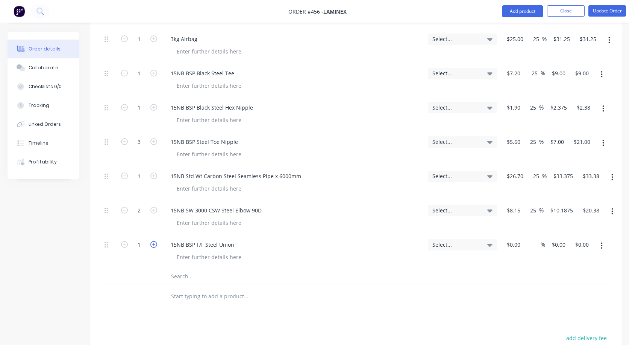
click at [154, 241] on icon "button" at bounding box center [153, 244] width 7 height 7
type input "2"
click at [490, 239] on input at bounding box center [514, 244] width 17 height 11
type input "$14.20"
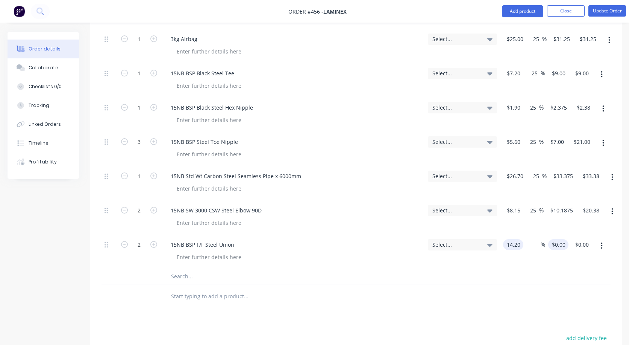
type input "$28.40"
type input "25"
type input "17.75"
type input "$35.50"
type input "$17.75"
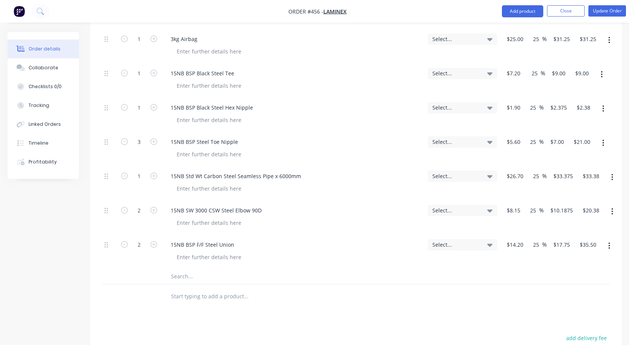
click at [176, 269] on input "text" at bounding box center [246, 276] width 150 height 15
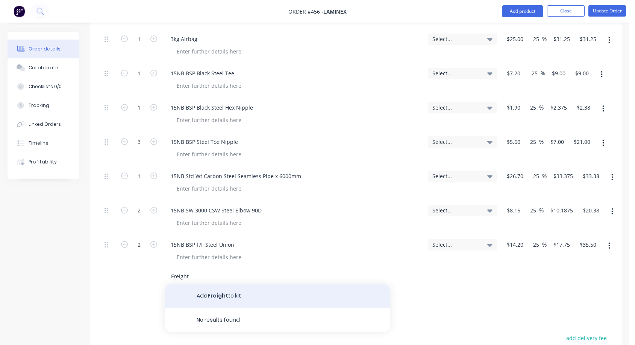
type input "Freight"
click at [216, 284] on button "Add Freight to kit" at bounding box center [278, 296] width 226 height 24
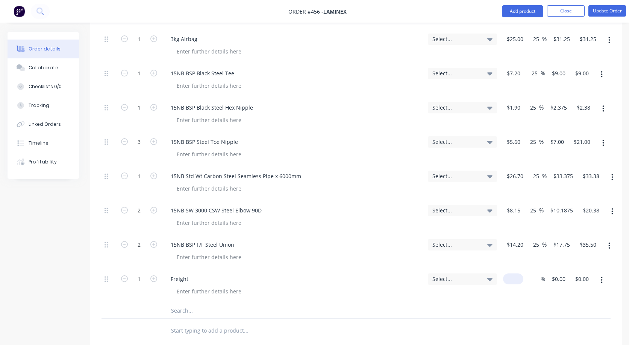
click at [490, 273] on input at bounding box center [514, 278] width 17 height 11
type input "$30.00"
click at [490, 273] on input at bounding box center [536, 278] width 9 height 11
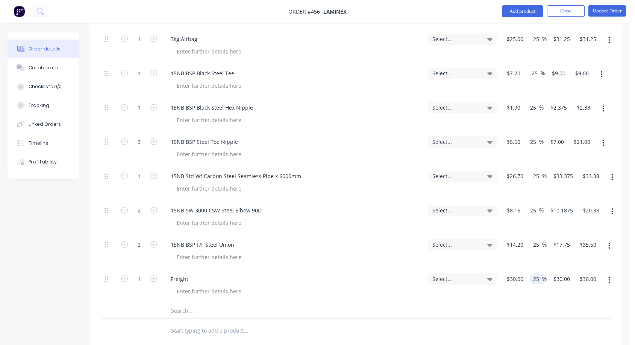
type input "25"
type input "37.5"
type input "$37.50"
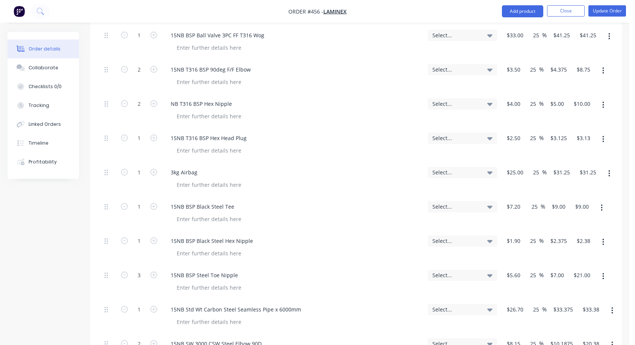
scroll to position [338, 0]
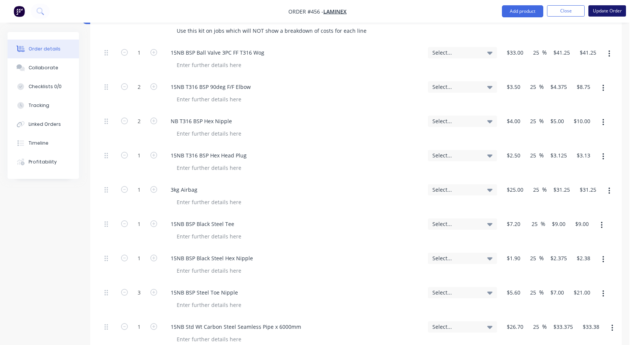
type input "$37.50"
click at [490, 12] on button "Update Order" at bounding box center [608, 10] width 38 height 11
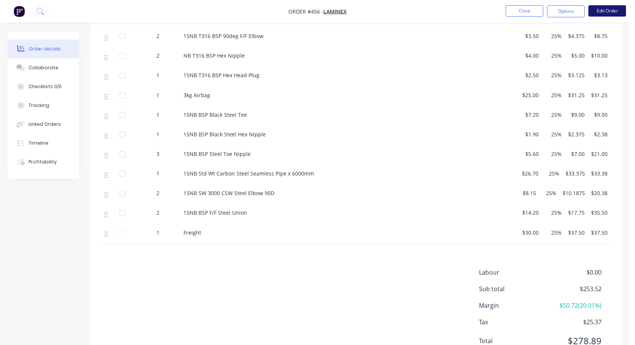
scroll to position [0, 0]
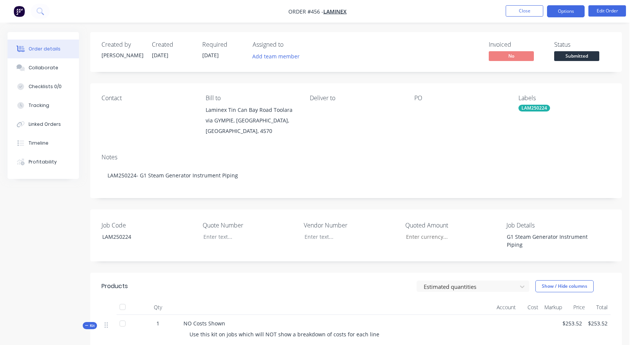
click at [490, 13] on button "Options" at bounding box center [566, 11] width 38 height 12
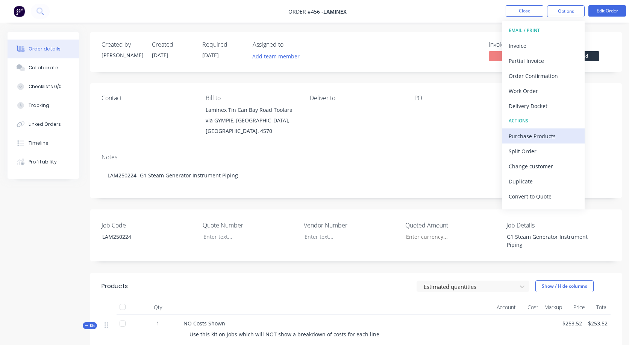
click at [490, 137] on div "Purchase Products" at bounding box center [543, 136] width 69 height 11
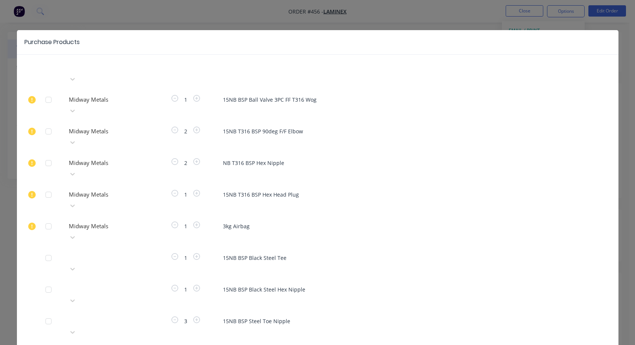
click at [110, 71] on div at bounding box center [122, 66] width 108 height 9
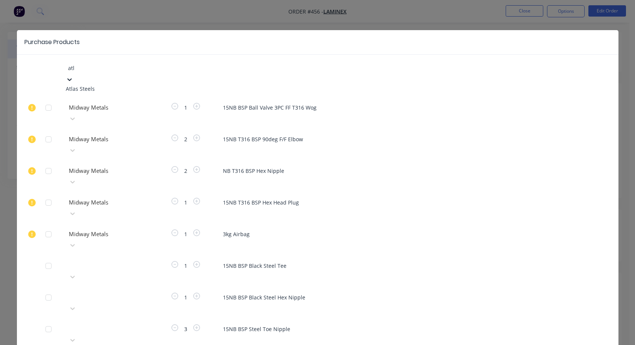
type input "atla"
click at [90, 86] on div "Atlas Steels" at bounding box center [107, 89] width 83 height 8
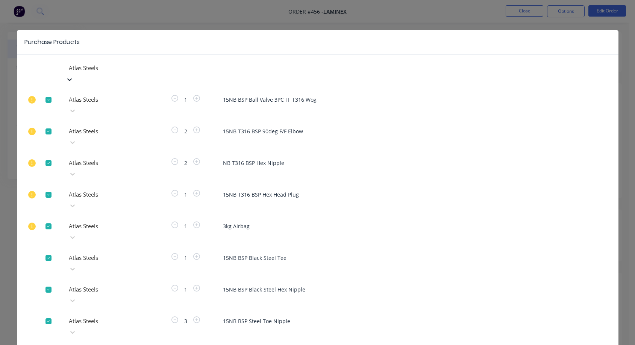
click at [46, 219] on div at bounding box center [48, 226] width 15 height 15
click at [43, 187] on div at bounding box center [48, 194] width 15 height 15
click at [46, 155] on div at bounding box center [48, 162] width 15 height 15
click at [45, 124] on div at bounding box center [48, 131] width 15 height 15
click at [46, 92] on div at bounding box center [48, 99] width 15 height 15
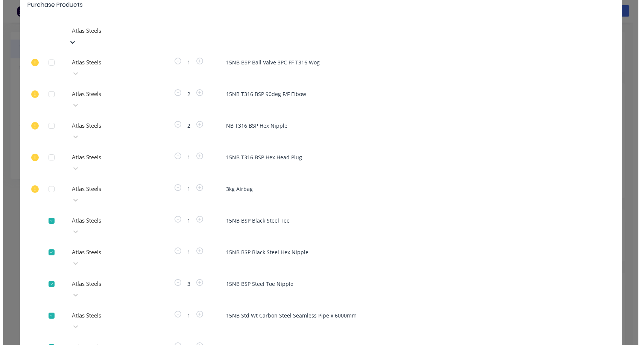
scroll to position [38, 0]
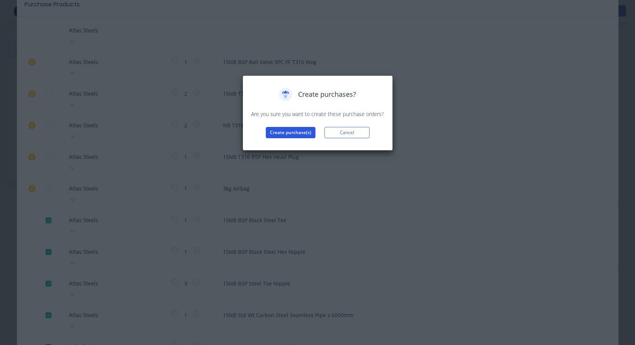
click at [284, 131] on button "Create purchase(s)" at bounding box center [291, 132] width 50 height 11
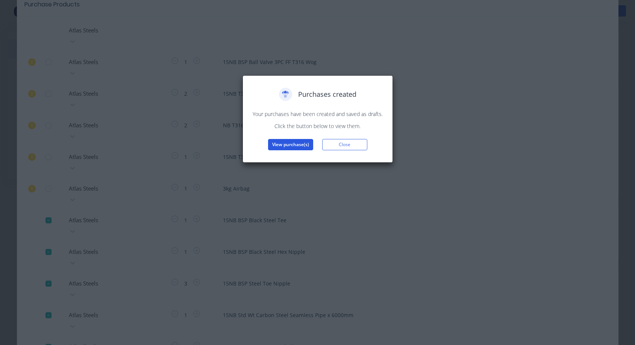
click at [300, 145] on button "View purchase(s)" at bounding box center [290, 144] width 45 height 11
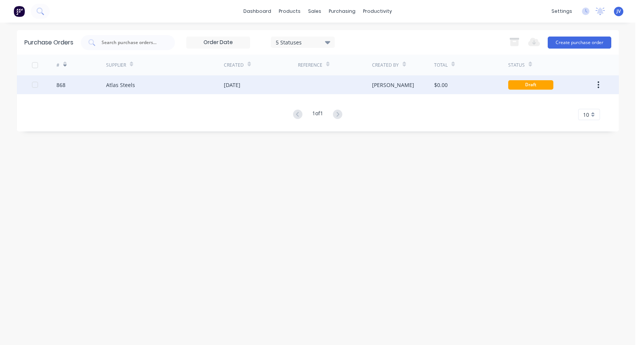
click at [62, 85] on div "868" at bounding box center [60, 85] width 9 height 8
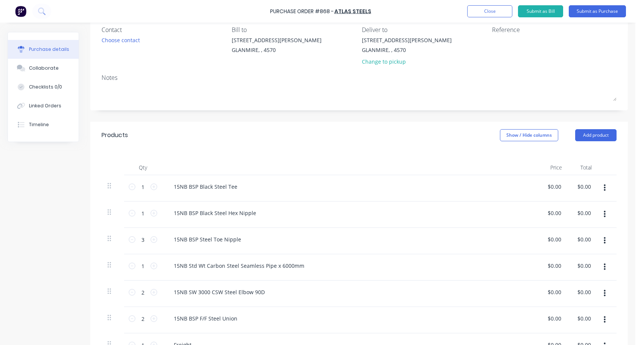
scroll to position [113, 0]
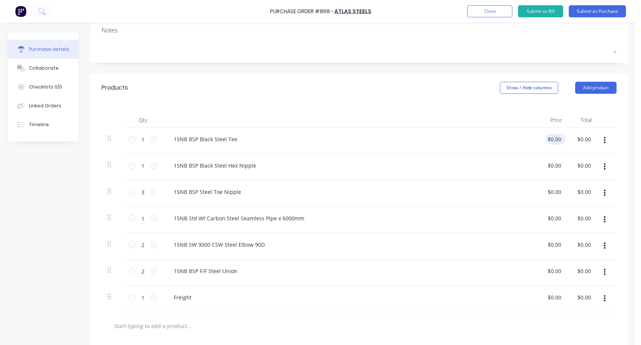
click at [490, 137] on div "$0.00 $0.00" at bounding box center [555, 139] width 20 height 11
drag, startPoint x: 561, startPoint y: 139, endPoint x: 546, endPoint y: 139, distance: 14.7
click at [490, 139] on div "0.00 0.00" at bounding box center [553, 141] width 30 height 26
type input "$7.20"
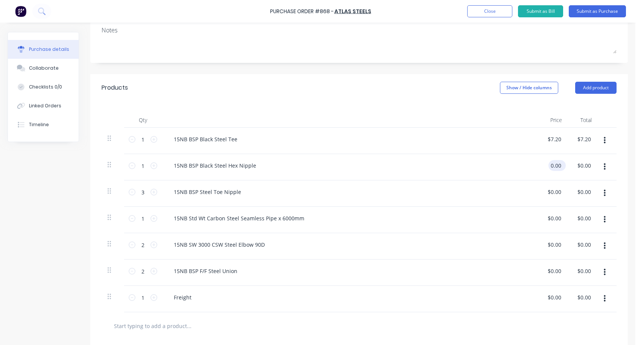
click at [490, 169] on input "0.00" at bounding box center [555, 165] width 14 height 11
drag, startPoint x: 564, startPoint y: 165, endPoint x: 541, endPoint y: 169, distance: 23.2
click at [490, 169] on div "$0.00 $0.00" at bounding box center [553, 167] width 30 height 26
drag, startPoint x: 541, startPoint y: 169, endPoint x: 569, endPoint y: 166, distance: 28.3
click at [490, 166] on div "$0.00 $0.00" at bounding box center [583, 167] width 30 height 26
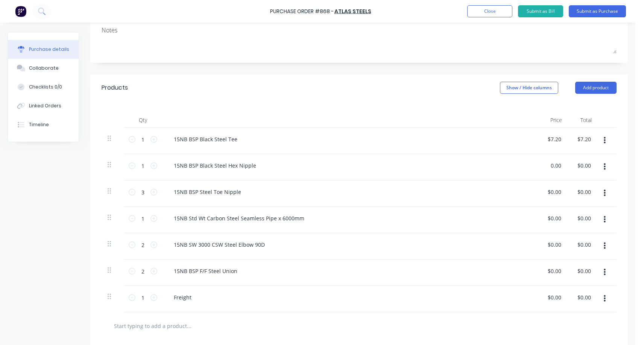
drag, startPoint x: 560, startPoint y: 164, endPoint x: 547, endPoint y: 165, distance: 13.2
click at [490, 165] on div "0.00 0.00" at bounding box center [553, 167] width 30 height 26
type input "$1.90"
click at [490, 191] on div "$0.00 $0.00" at bounding box center [555, 191] width 20 height 11
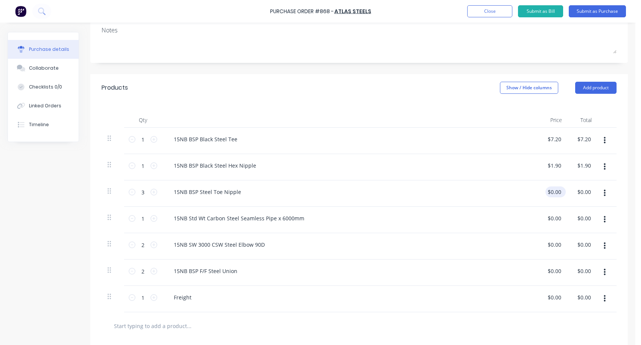
click at [490, 191] on div "$0.00 $0.00" at bounding box center [555, 191] width 20 height 11
drag, startPoint x: 561, startPoint y: 191, endPoint x: 555, endPoint y: 191, distance: 6.8
click at [490, 191] on div "$0.00 $0.00" at bounding box center [555, 191] width 20 height 11
drag, startPoint x: 561, startPoint y: 191, endPoint x: 550, endPoint y: 191, distance: 10.5
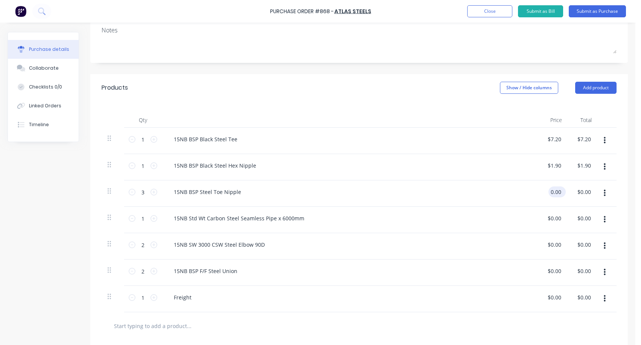
click at [490, 191] on input "0.00" at bounding box center [555, 191] width 14 height 11
type input "$5.60"
type input "$16.80"
click at [490, 218] on div "$0.00 $0.00" at bounding box center [555, 218] width 20 height 11
drag, startPoint x: 561, startPoint y: 218, endPoint x: 550, endPoint y: 218, distance: 11.7
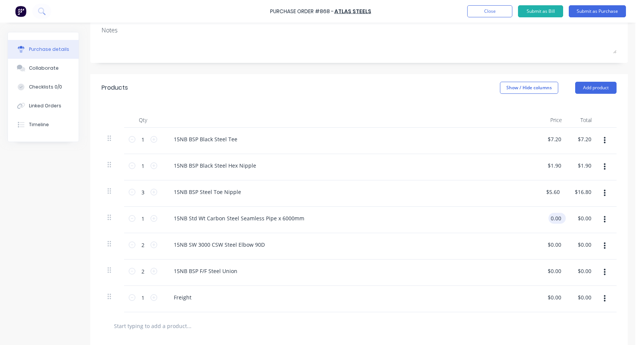
click at [490, 218] on input "0.00" at bounding box center [555, 218] width 14 height 11
type input "$26.70"
click at [490, 246] on input "0.00" at bounding box center [557, 244] width 14 height 11
drag, startPoint x: 563, startPoint y: 245, endPoint x: 553, endPoint y: 246, distance: 10.2
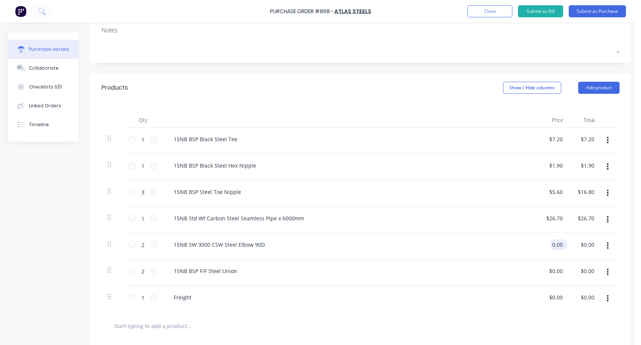
click at [490, 246] on input "0.00" at bounding box center [557, 244] width 14 height 11
type input "$8.15"
type input "$16.30"
click at [490, 270] on input "0.00" at bounding box center [555, 270] width 17 height 11
drag, startPoint x: 562, startPoint y: 269, endPoint x: 550, endPoint y: 270, distance: 12.1
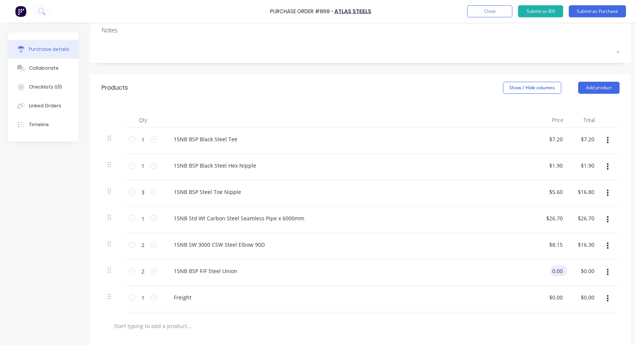
click at [490, 270] on input "0.00" at bounding box center [557, 270] width 14 height 11
type input "$14.20"
type input "$28.40"
drag, startPoint x: 562, startPoint y: 297, endPoint x: 551, endPoint y: 298, distance: 11.3
click at [490, 298] on input "0.00" at bounding box center [557, 297] width 14 height 11
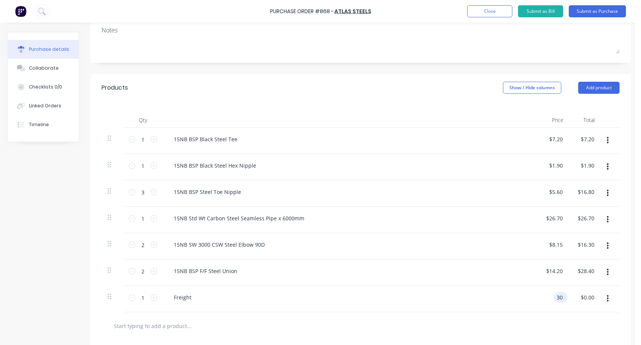
type input "$30.00"
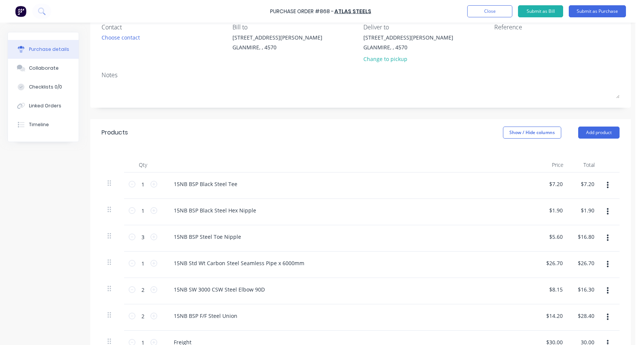
scroll to position [56, 0]
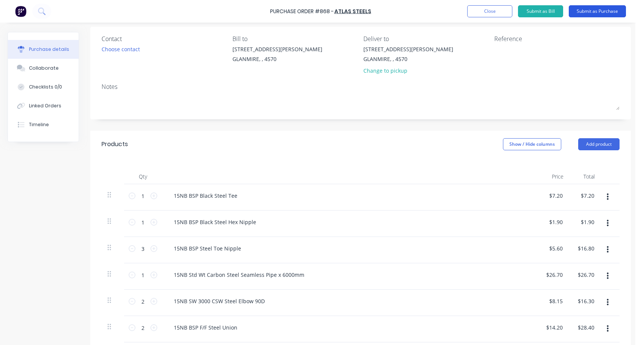
type input "$30.00"
click at [490, 11] on button "Submit as Purchase" at bounding box center [597, 11] width 57 height 12
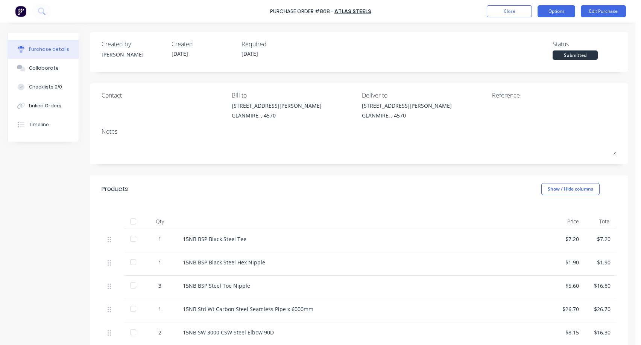
click at [490, 8] on button "Options" at bounding box center [557, 11] width 38 height 12
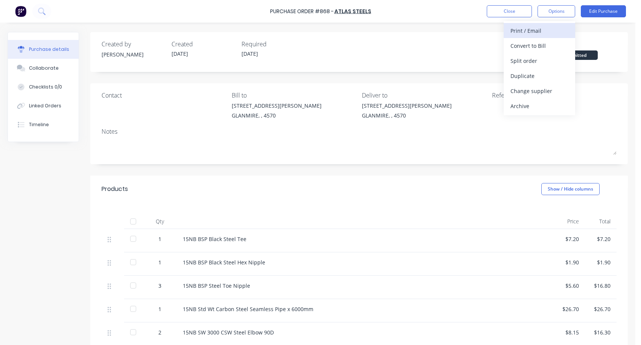
click at [490, 29] on div "Print / Email" at bounding box center [539, 30] width 58 height 11
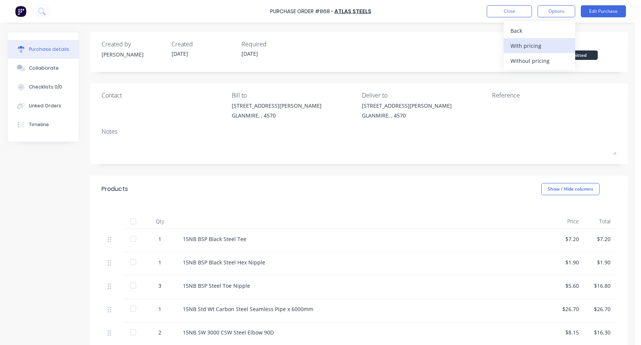
click at [490, 48] on div "With pricing" at bounding box center [539, 45] width 58 height 11
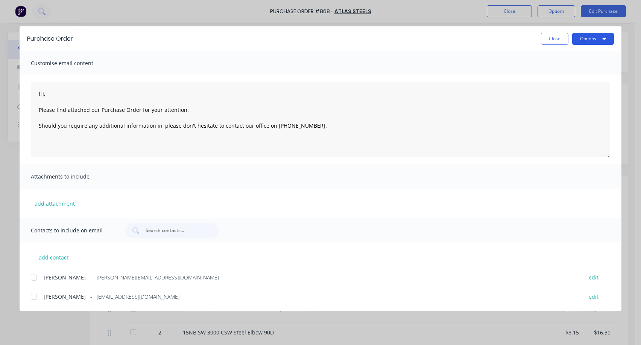
click at [490, 40] on button "Options" at bounding box center [593, 39] width 42 height 12
click at [490, 73] on div "Print" at bounding box center [578, 72] width 58 height 11
click at [490, 41] on button "Close" at bounding box center [554, 39] width 27 height 12
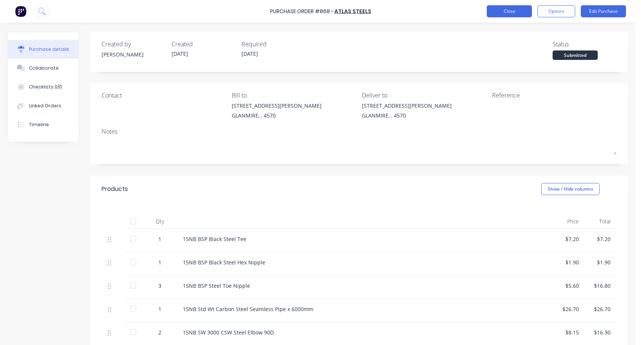
click at [490, 14] on button "Close" at bounding box center [509, 11] width 45 height 12
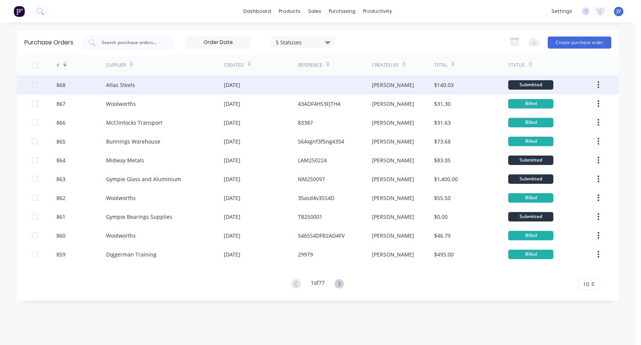
click at [58, 87] on div "868" at bounding box center [60, 85] width 9 height 8
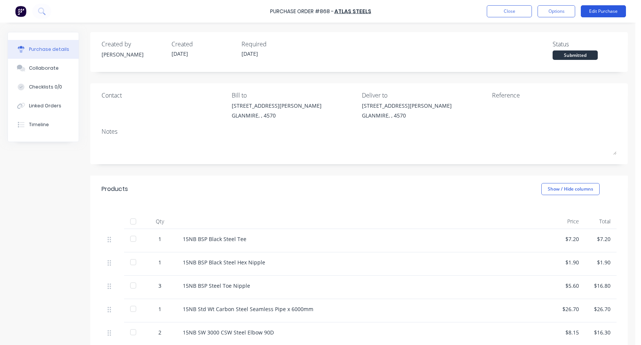
click at [490, 12] on button "Edit Purchase" at bounding box center [603, 11] width 45 height 12
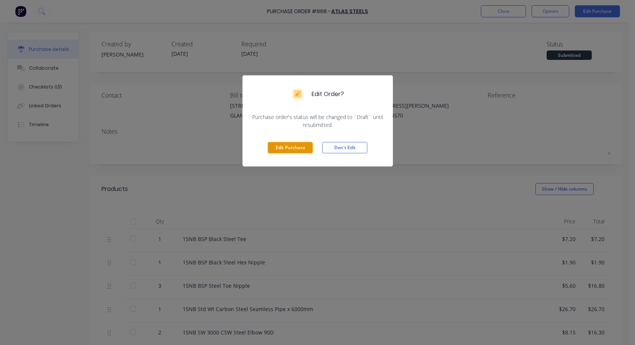
click at [293, 147] on button "Edit Purchase" at bounding box center [290, 147] width 45 height 11
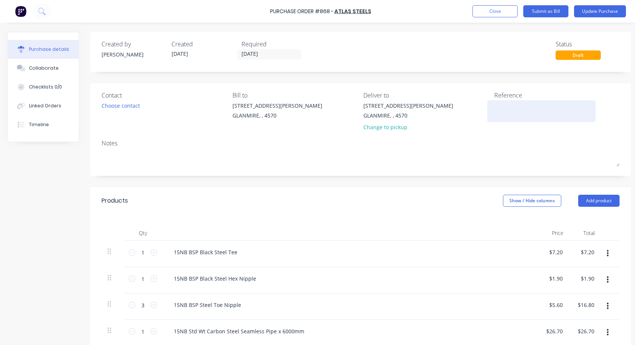
click at [490, 106] on textarea at bounding box center [541, 110] width 94 height 17
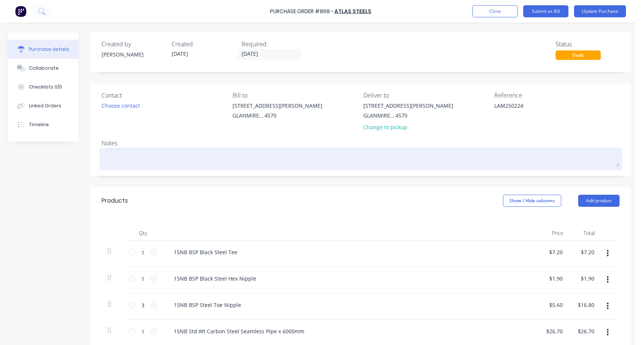
type textarea "LAM250224"
click at [123, 158] on textarea at bounding box center [361, 157] width 518 height 17
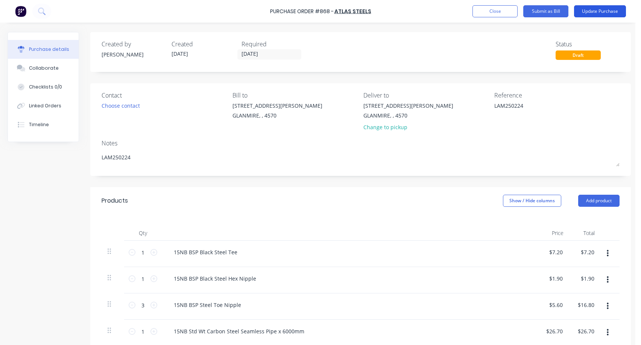
type textarea "LAM250224"
click at [490, 11] on button "Update Purchase" at bounding box center [600, 11] width 52 height 12
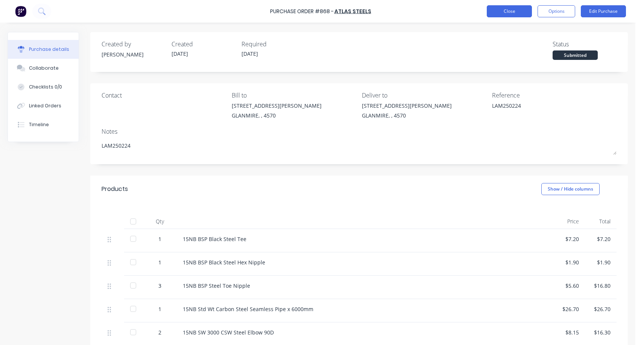
click at [490, 13] on button "Close" at bounding box center [509, 11] width 45 height 12
